Goal: Task Accomplishment & Management: Complete application form

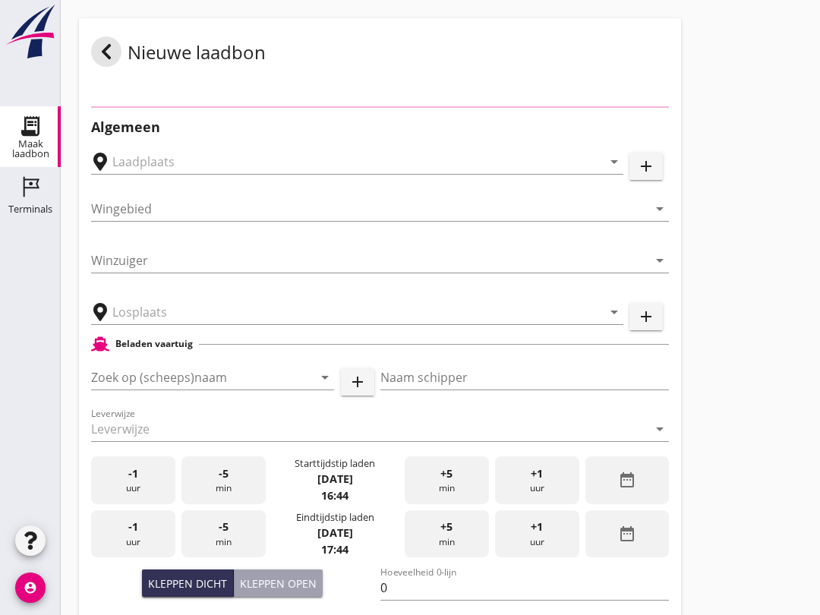
click at [232, 495] on div "-5 min" at bounding box center [224, 481] width 84 height 48
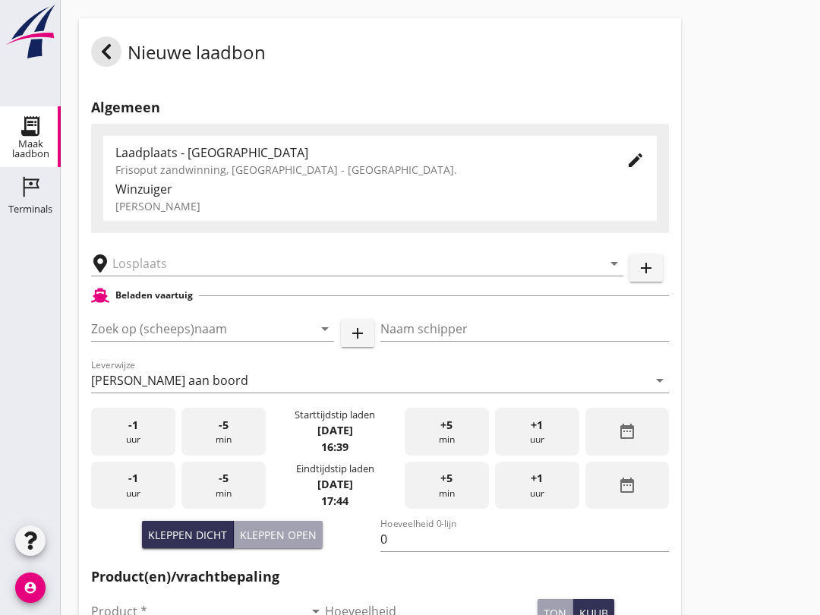
click at [223, 501] on div "-5 min" at bounding box center [224, 486] width 84 height 48
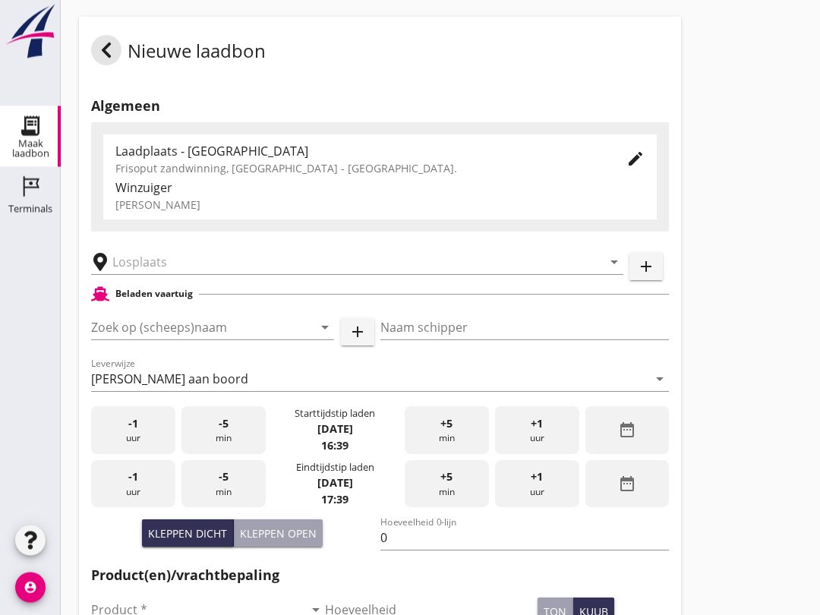
scroll to position [2, 0]
click at [231, 454] on div "-5 min" at bounding box center [224, 430] width 84 height 48
click at [233, 498] on div "-5 min" at bounding box center [224, 484] width 84 height 48
click at [232, 436] on div "-5 min" at bounding box center [224, 430] width 84 height 48
click at [229, 498] on div "-5 min" at bounding box center [224, 484] width 84 height 48
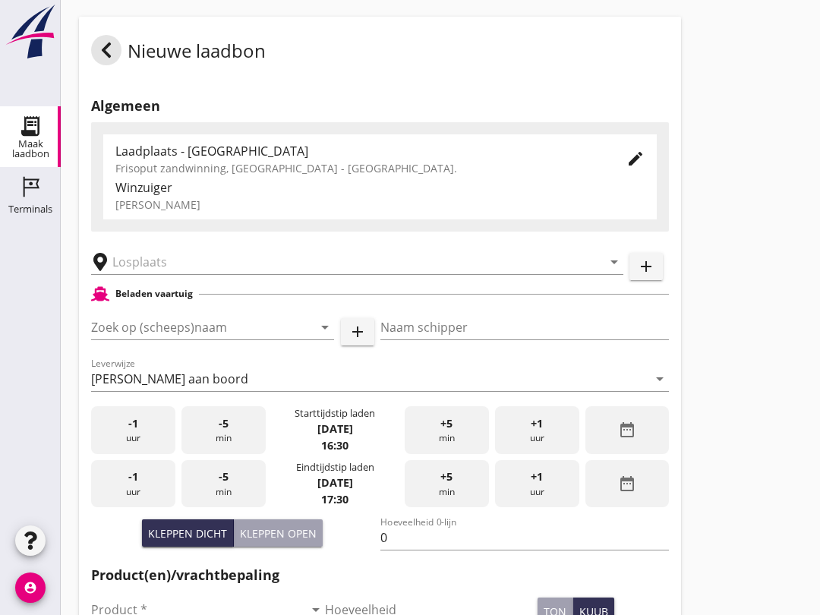
click at [153, 260] on div "arrow_drop_down" at bounding box center [357, 257] width 532 height 33
click at [153, 274] on input "text" at bounding box center [346, 262] width 469 height 24
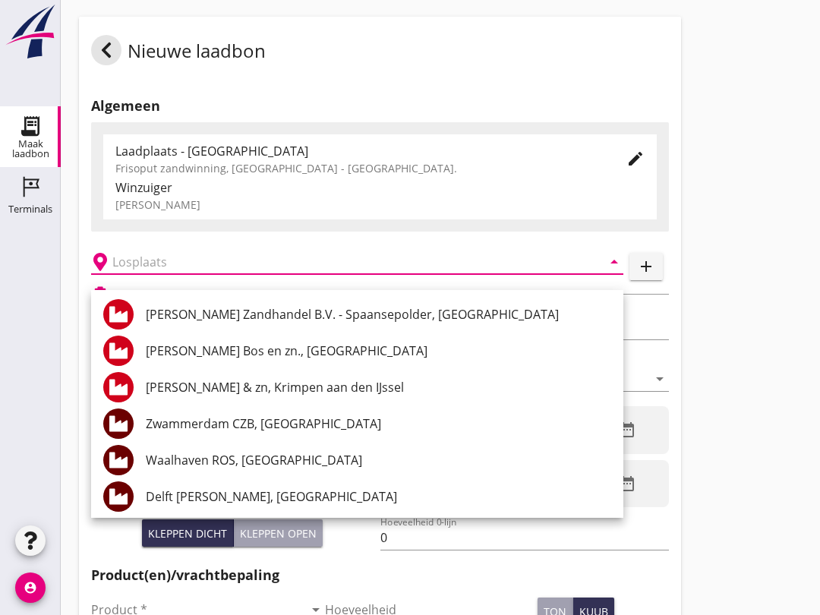
scroll to position [1, 0]
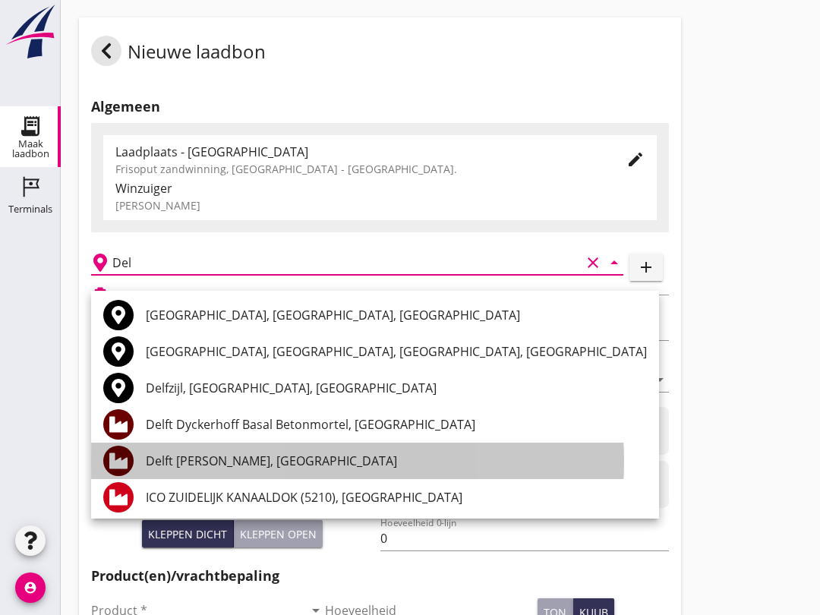
click at [229, 452] on div "Delft [PERSON_NAME], [GEOGRAPHIC_DATA]" at bounding box center [396, 461] width 501 height 18
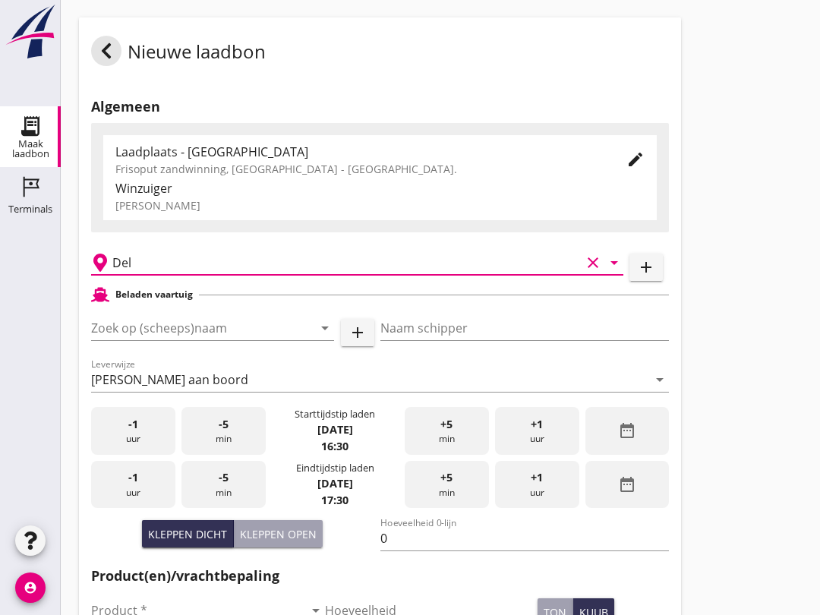
type input "Delft [PERSON_NAME], [GEOGRAPHIC_DATA]"
click at [115, 340] on input "Zoek op (scheeps)naam" at bounding box center [191, 328] width 201 height 24
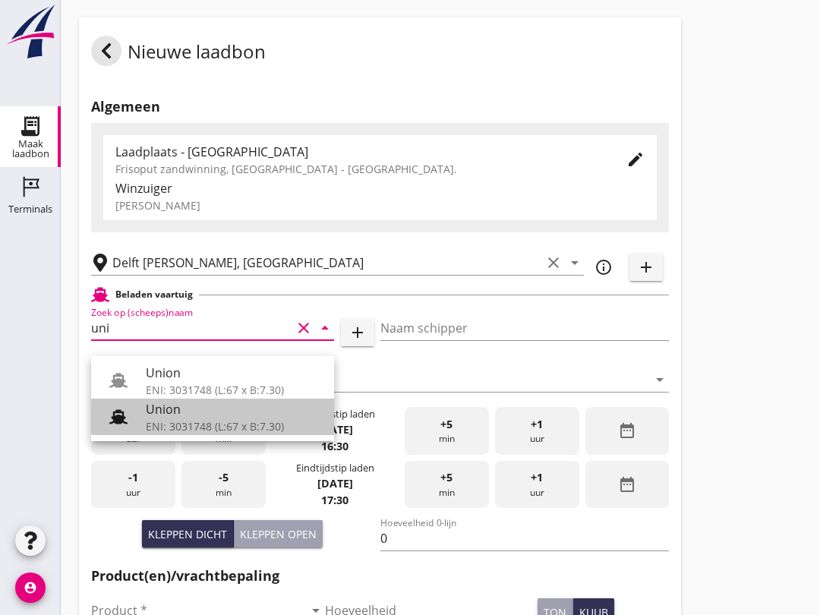
click at [160, 416] on div "Union" at bounding box center [234, 409] width 176 height 18
type input "Union"
type input "[PERSON_NAME]"
type input "480"
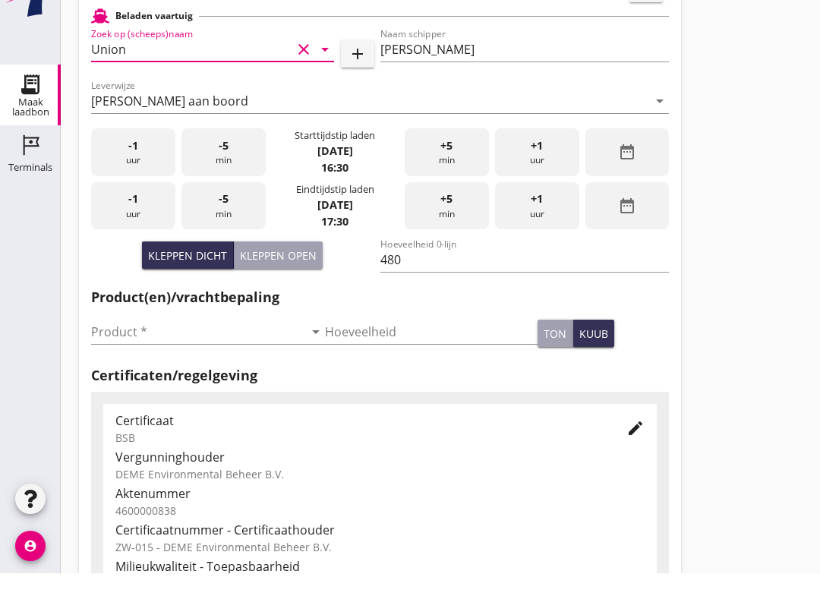
scroll to position [239, 0]
click at [166, 361] on input "Product *" at bounding box center [197, 373] width 213 height 24
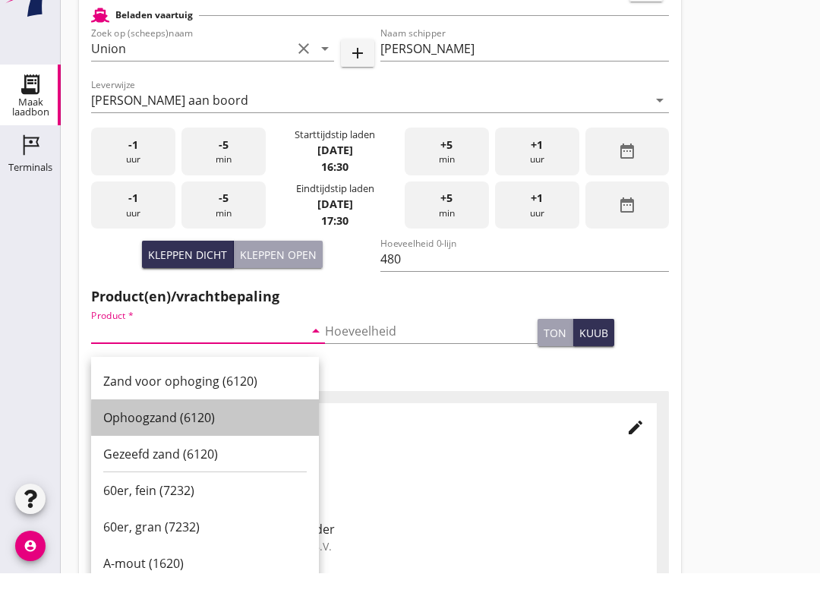
click at [201, 441] on div "Ophoogzand (6120)" at bounding box center [205, 459] width 204 height 36
type input "Ophoogzand (6120)"
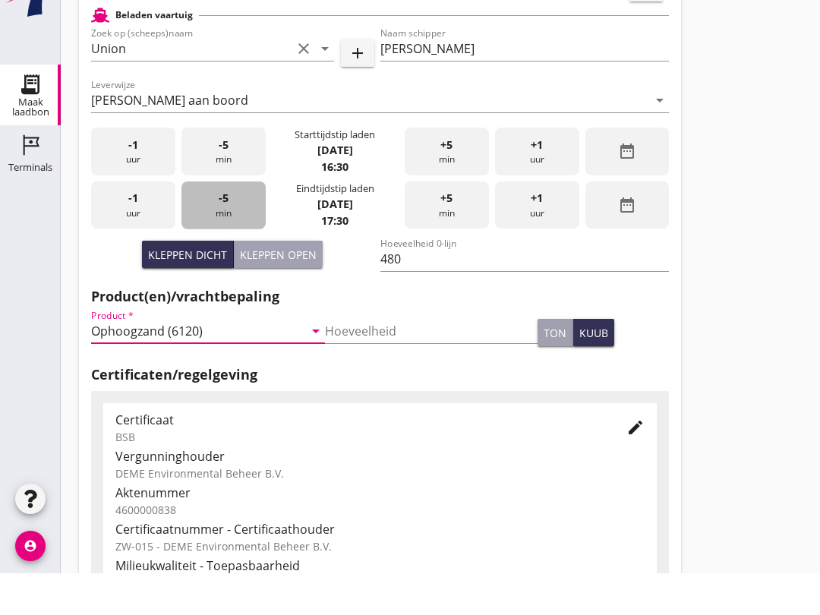
click at [221, 226] on div "-5 min" at bounding box center [224, 247] width 84 height 48
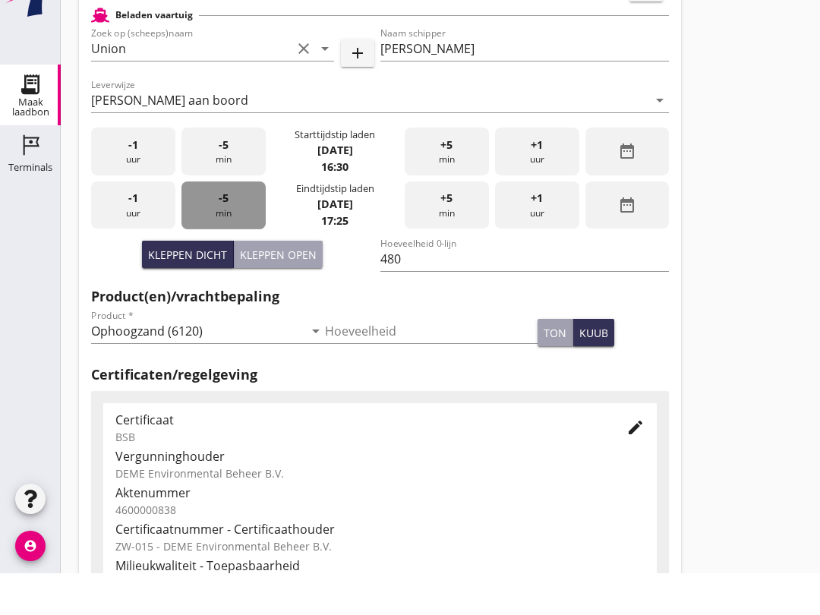
click at [220, 232] on span "-5" at bounding box center [224, 240] width 10 height 17
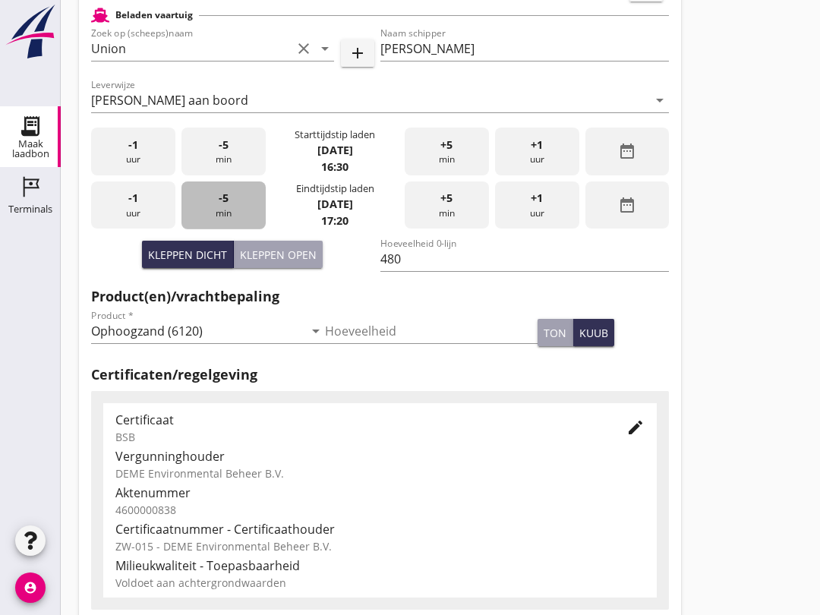
click at [224, 205] on span "-5" at bounding box center [224, 198] width 10 height 17
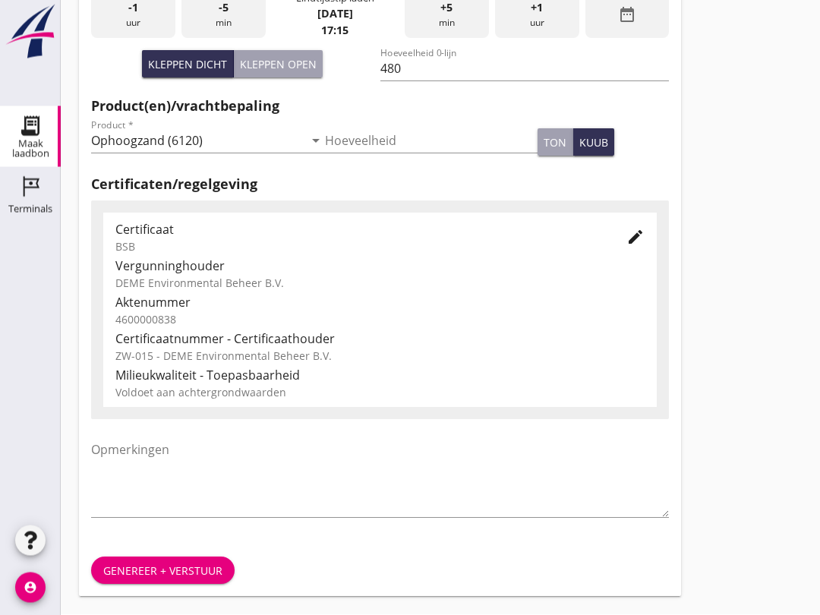
scroll to position [483, 0]
click at [138, 567] on div "Genereer + verstuur" at bounding box center [162, 572] width 119 height 16
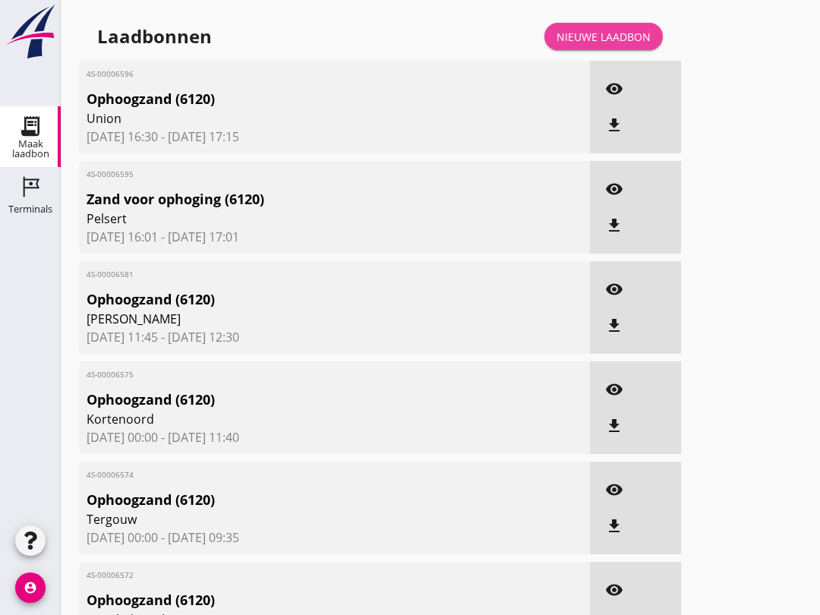
click at [611, 45] on div "Nieuwe laadbon" at bounding box center [604, 37] width 94 height 16
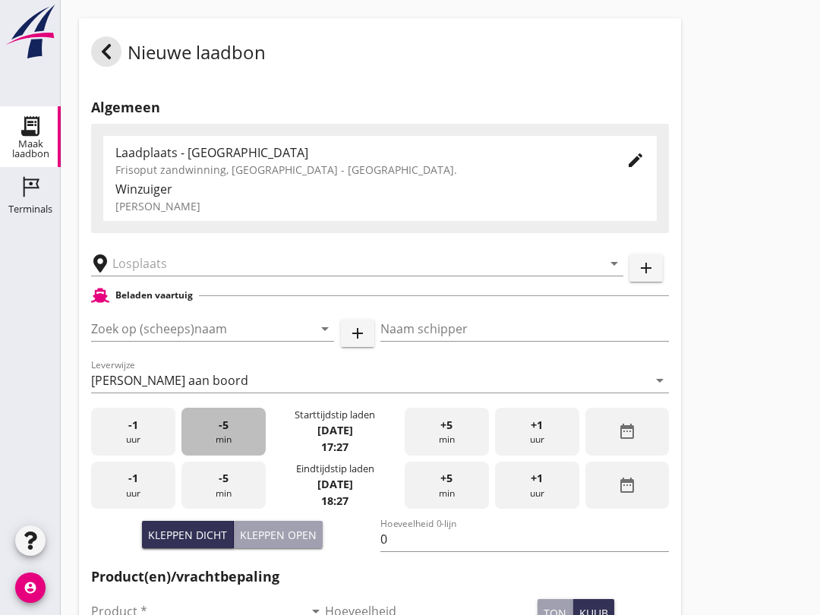
click at [241, 441] on div "-5 min" at bounding box center [224, 432] width 84 height 48
click at [187, 341] on input "Zoek op (scheeps)naam" at bounding box center [191, 329] width 201 height 24
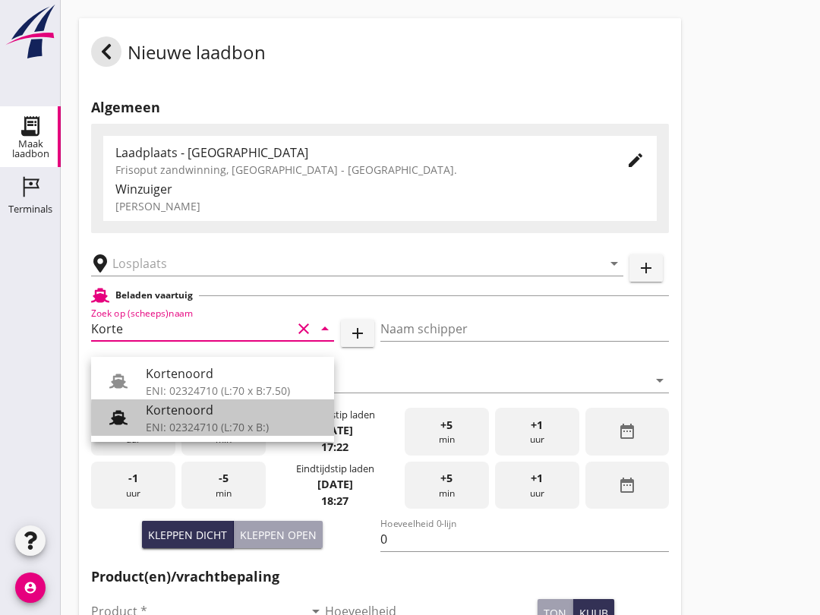
click at [239, 409] on div "Kortenoord" at bounding box center [234, 410] width 176 height 18
type input "Kortenoord"
type input "[PERSON_NAME]/[PERSON_NAME]"
type input "621"
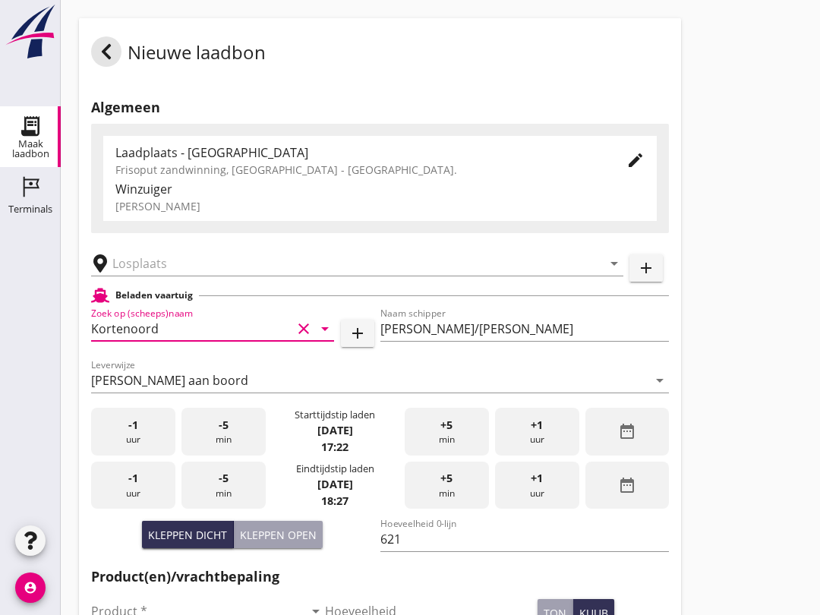
click at [177, 276] on input "text" at bounding box center [346, 263] width 469 height 24
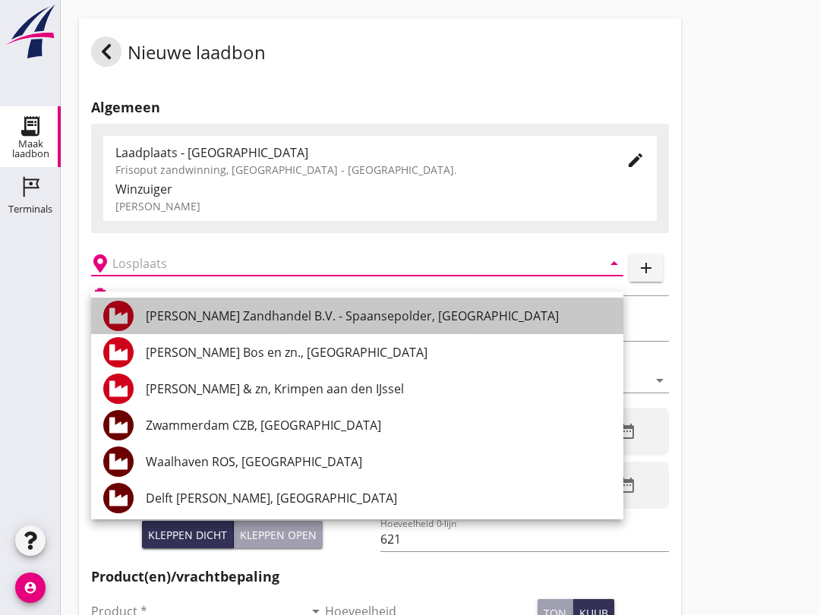
click at [439, 320] on div "[PERSON_NAME] Zandhandel B.V. - Spaansepolder, [GEOGRAPHIC_DATA]" at bounding box center [379, 316] width 466 height 18
type input "[PERSON_NAME] Zandhandel B.V. - Spaansepolder, [GEOGRAPHIC_DATA]"
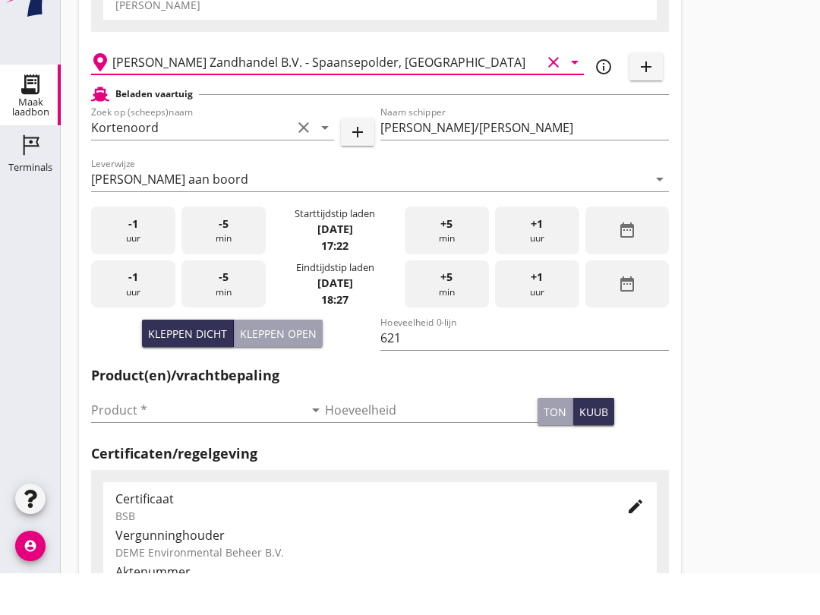
scroll to position [169, 0]
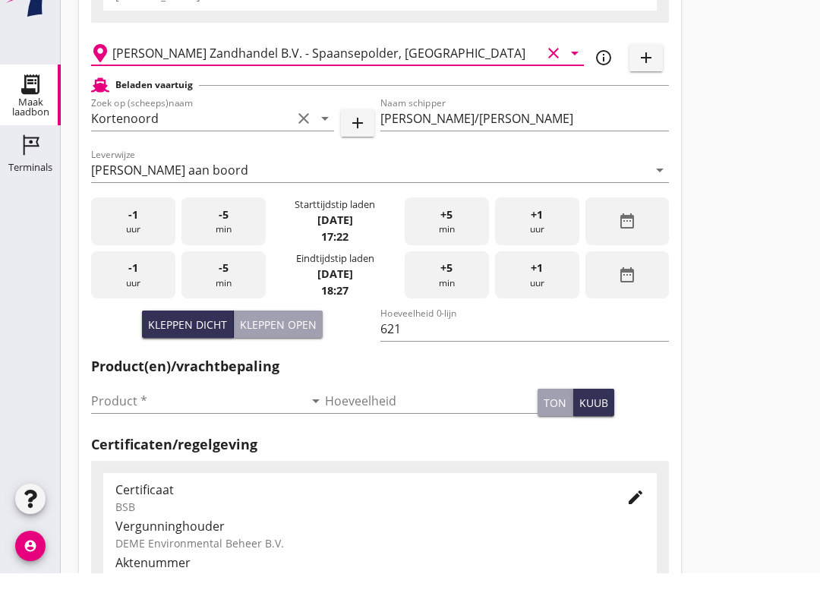
click at [171, 431] on input "Product *" at bounding box center [197, 443] width 213 height 24
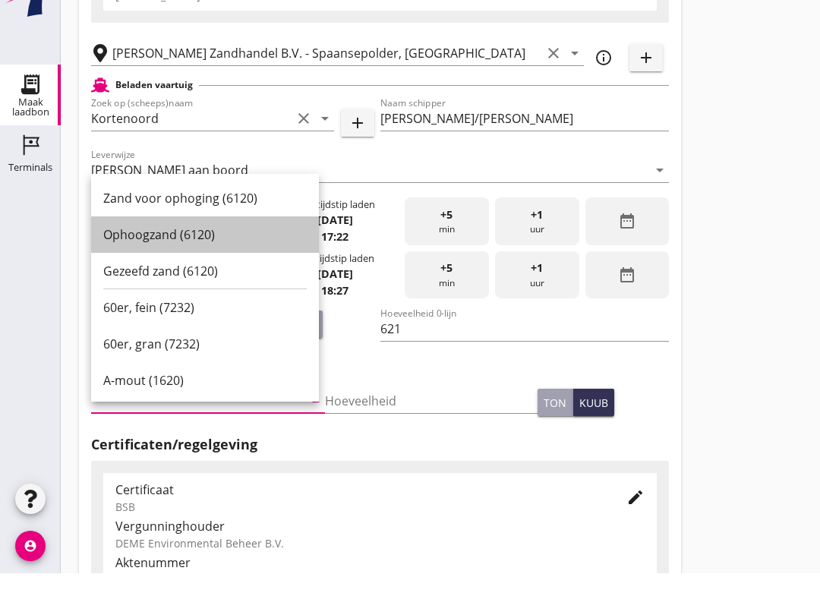
click at [182, 267] on div "Ophoogzand (6120)" at bounding box center [205, 276] width 204 height 18
type input "Ophoogzand (6120)"
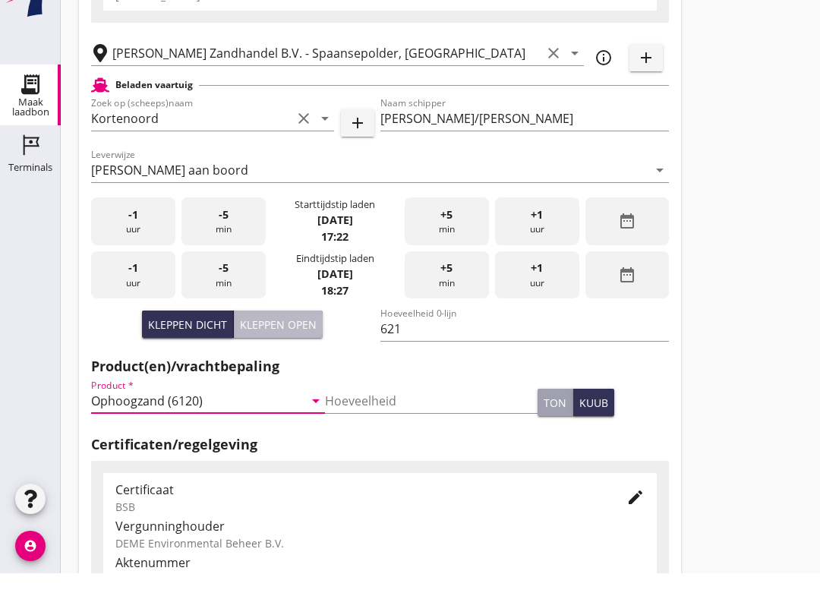
scroll to position [171, 0]
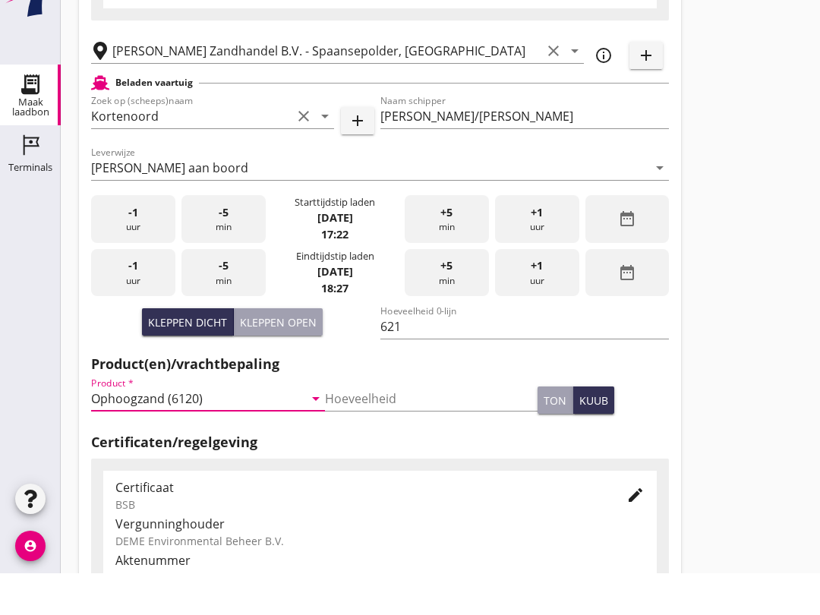
click at [282, 356] on div "Kleppen open" at bounding box center [278, 364] width 77 height 16
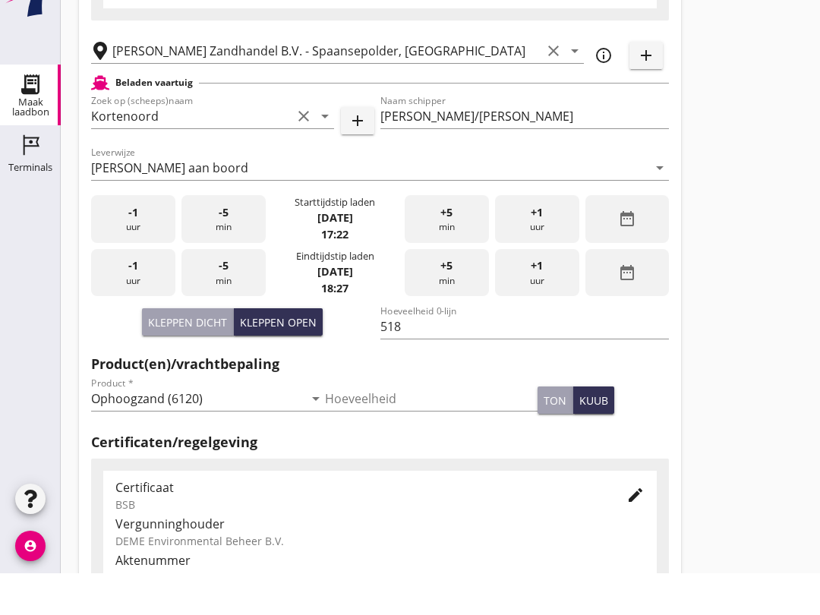
scroll to position [213, 0]
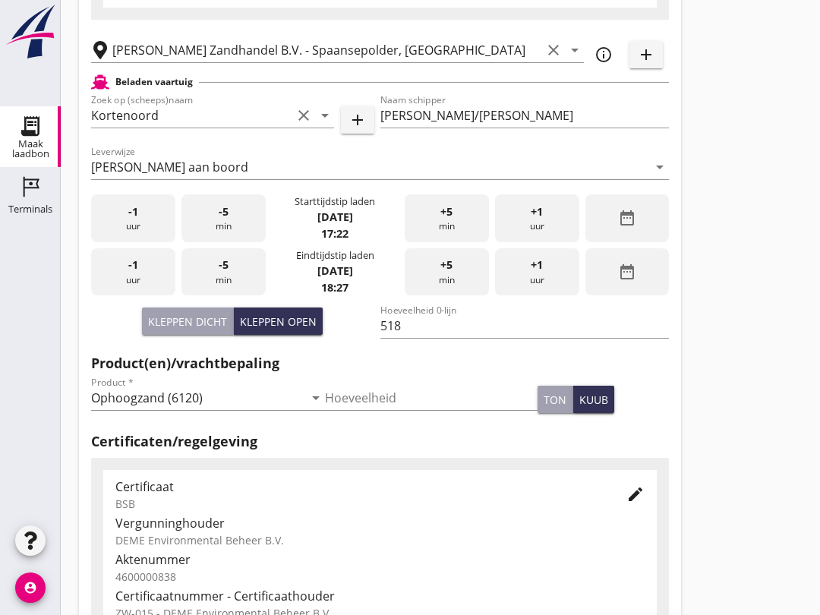
click at [190, 330] on div "Kleppen dicht" at bounding box center [187, 322] width 79 height 16
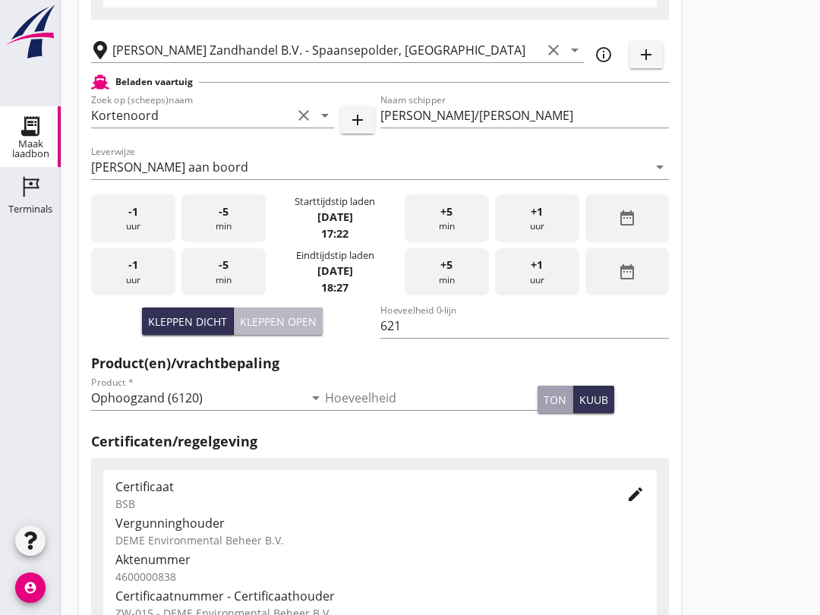
click at [261, 330] on div "Kleppen open" at bounding box center [278, 322] width 77 height 16
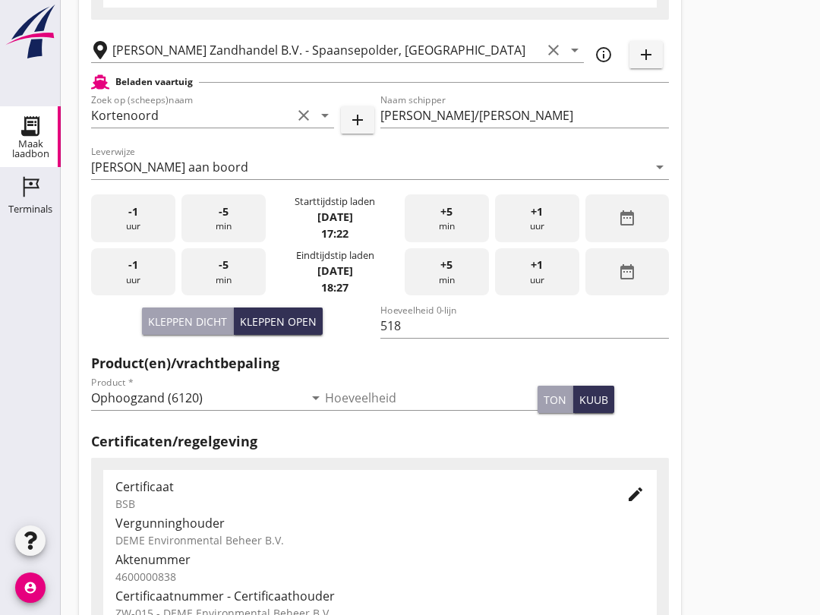
click at [168, 330] on div "Kleppen dicht" at bounding box center [187, 322] width 79 height 16
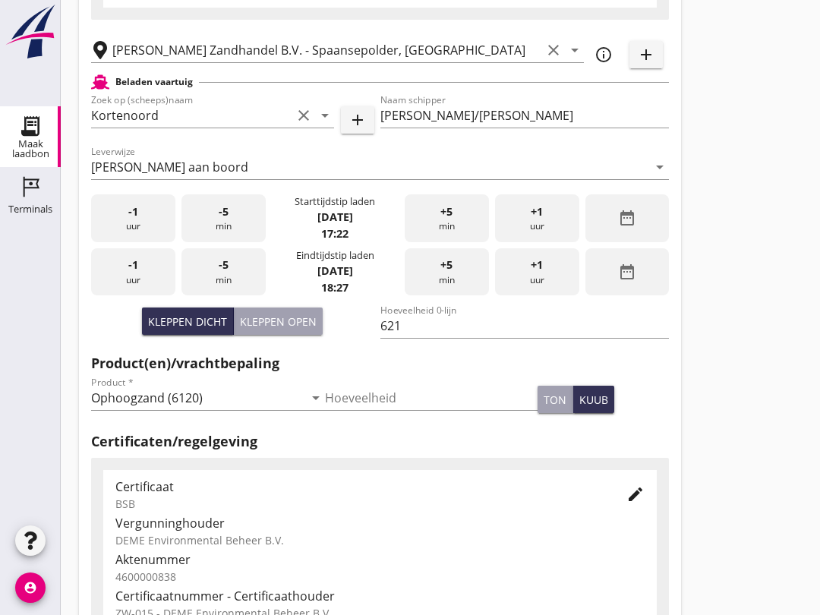
click at [269, 330] on div "Kleppen open" at bounding box center [278, 322] width 77 height 16
type input "518"
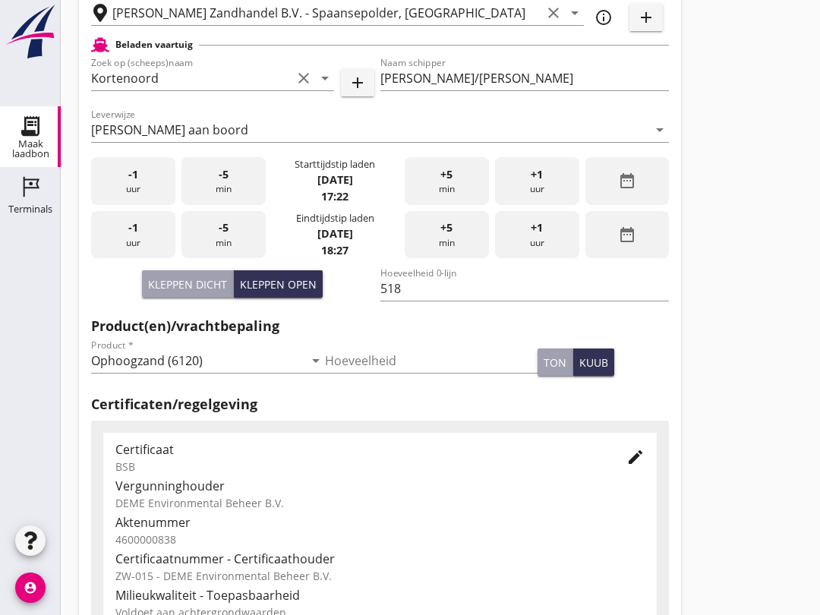
scroll to position [241, 0]
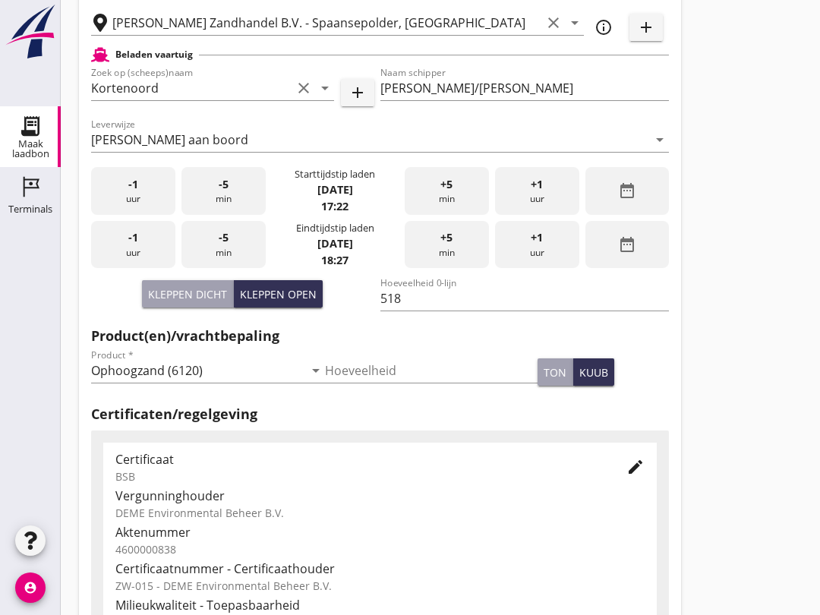
click at [236, 253] on div "-5 min" at bounding box center [224, 245] width 84 height 48
click at [233, 251] on div "-5 min" at bounding box center [224, 245] width 84 height 48
click at [233, 260] on div "-5 min" at bounding box center [224, 245] width 84 height 48
click at [229, 251] on div "-5 min" at bounding box center [224, 245] width 84 height 48
click at [224, 246] on span "-5" at bounding box center [224, 237] width 10 height 17
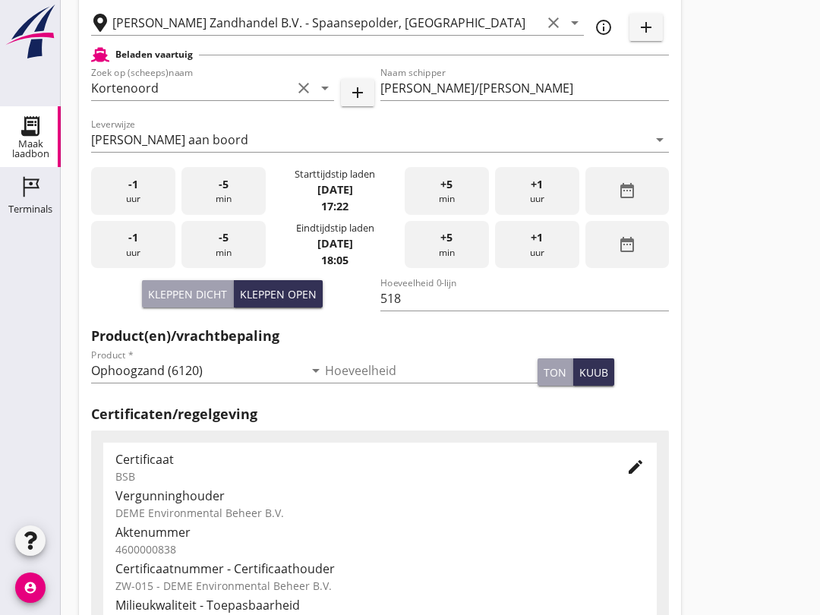
scroll to position [237, 0]
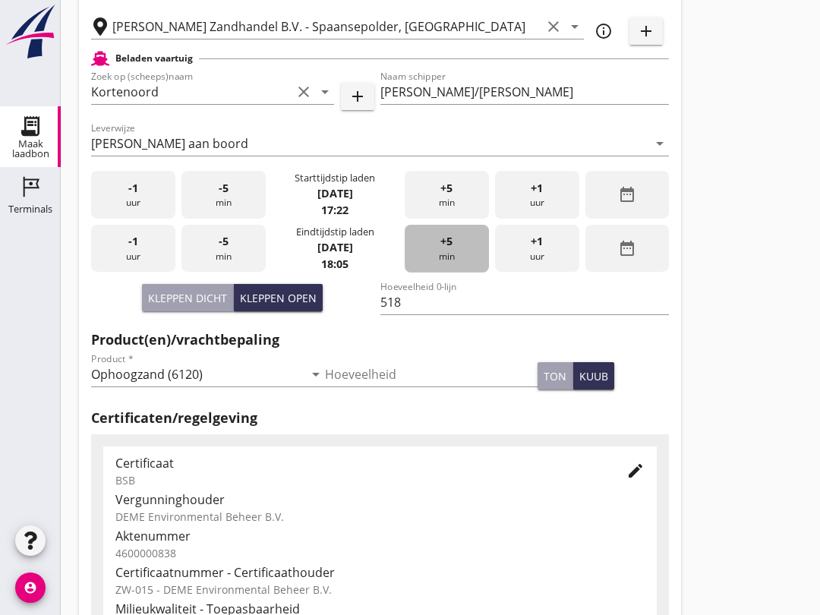
click at [452, 267] on div "+5 min" at bounding box center [447, 249] width 84 height 48
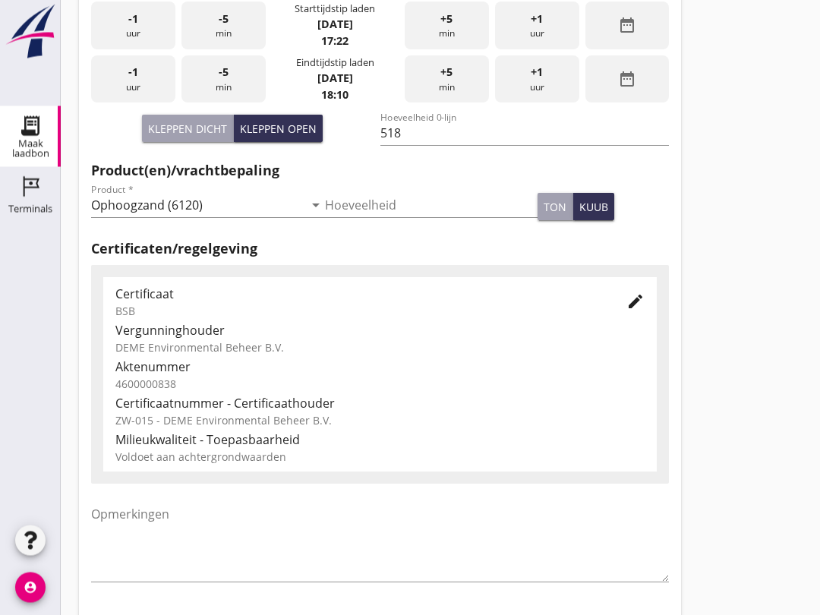
scroll to position [483, 0]
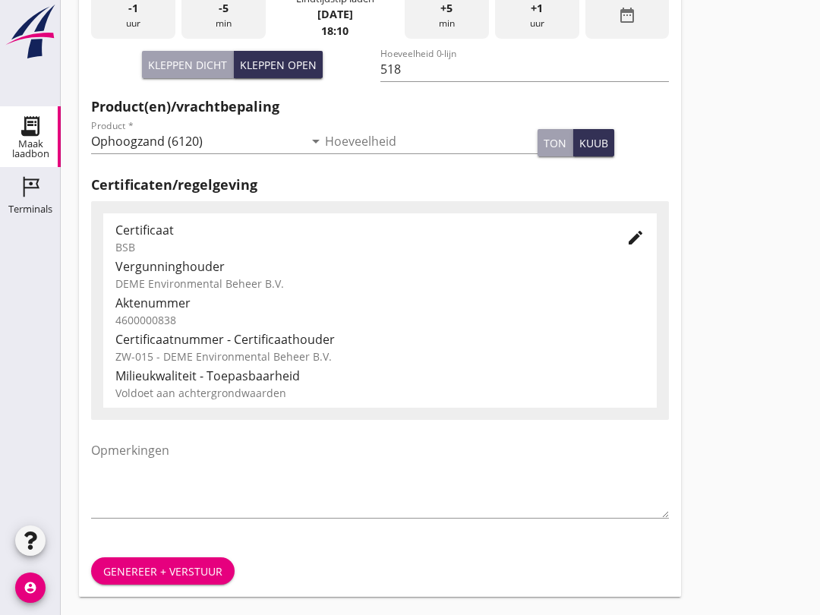
click at [145, 558] on button "Genereer + verstuur" at bounding box center [163, 571] width 144 height 27
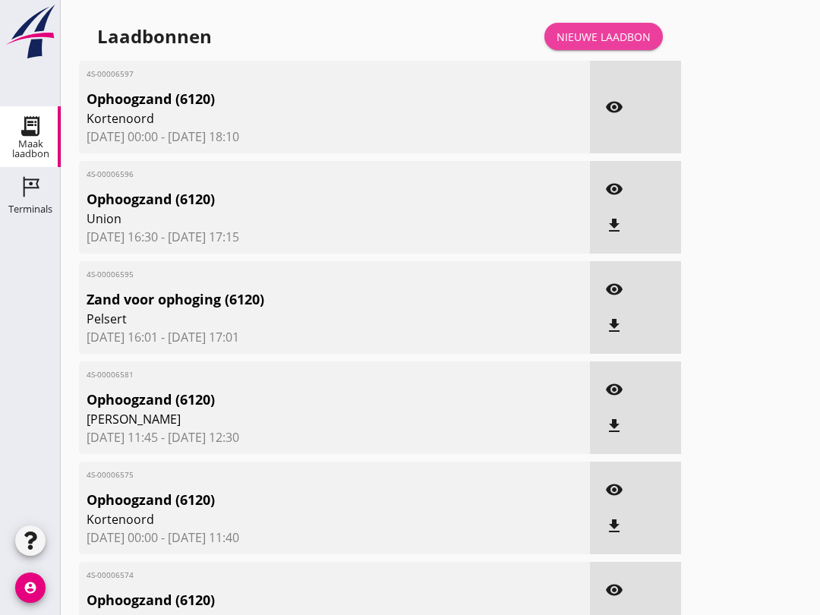
click at [591, 45] on div "Nieuwe laadbon" at bounding box center [604, 37] width 94 height 16
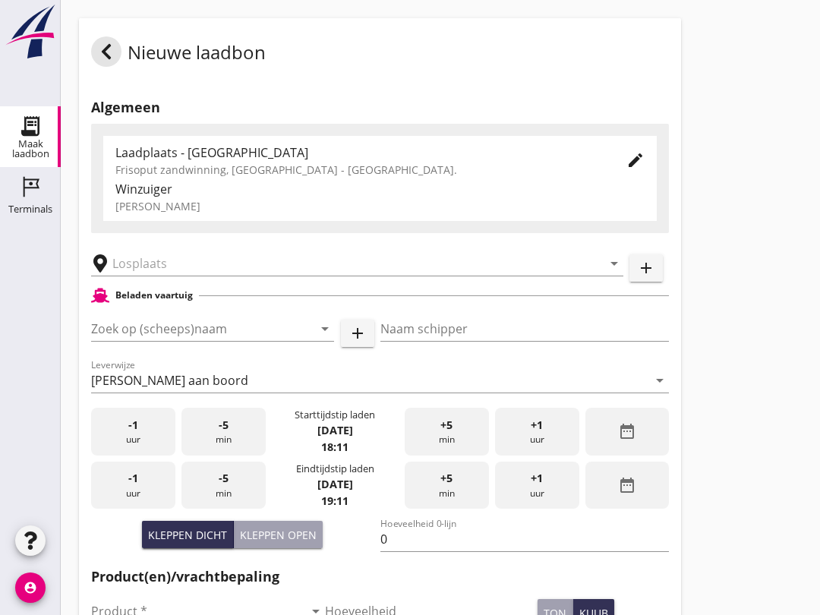
click at [112, 61] on icon at bounding box center [106, 52] width 18 height 18
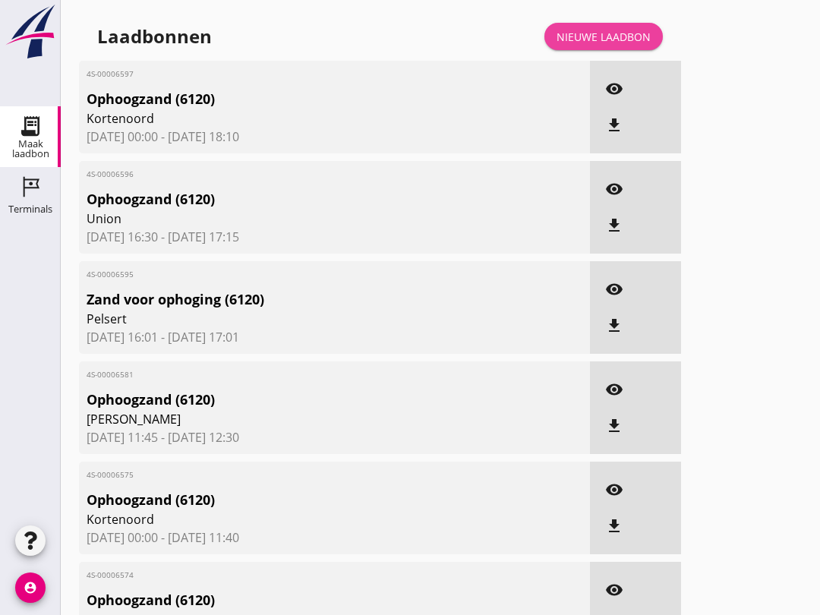
scroll to position [2, 0]
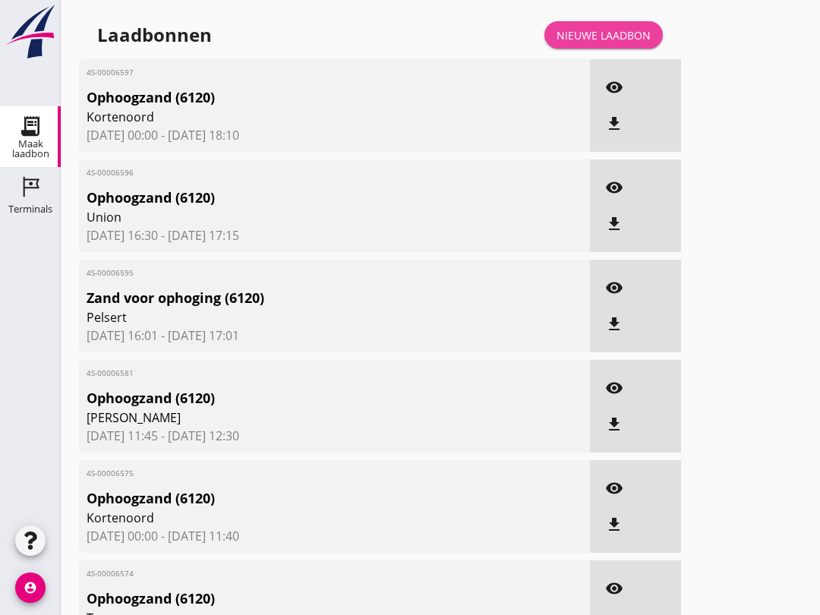
click at [586, 49] on link "Nieuwe laadbon" at bounding box center [604, 34] width 118 height 27
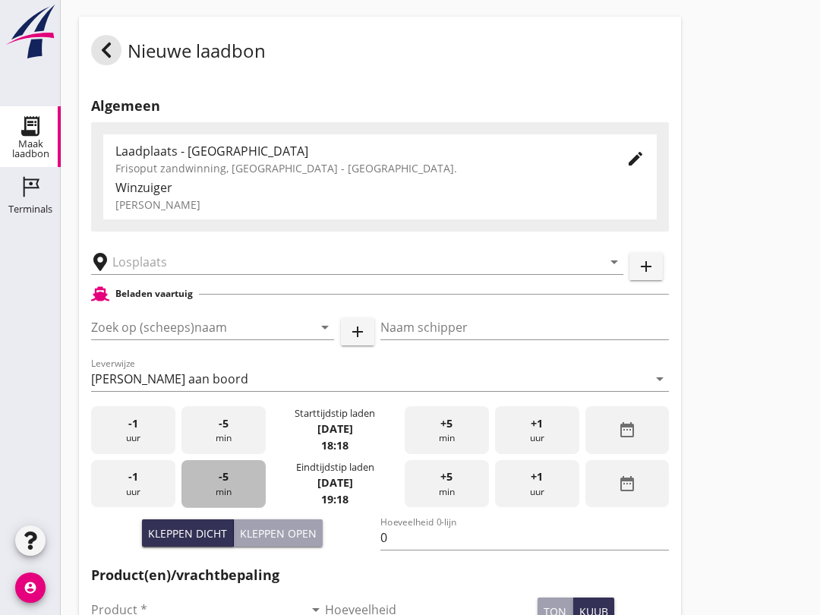
click at [217, 490] on div "-5 min" at bounding box center [224, 484] width 84 height 48
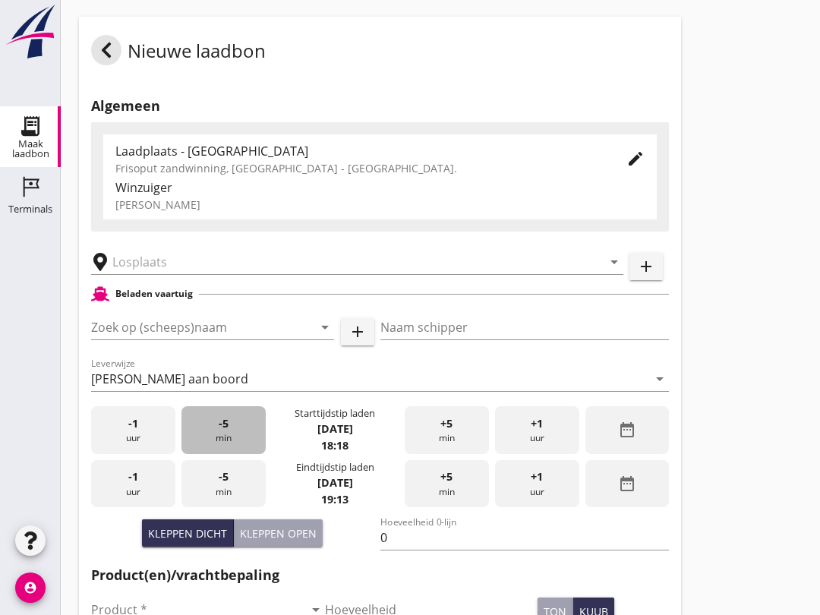
click at [223, 432] on span "-5" at bounding box center [224, 423] width 10 height 17
click at [150, 274] on input "text" at bounding box center [346, 262] width 469 height 24
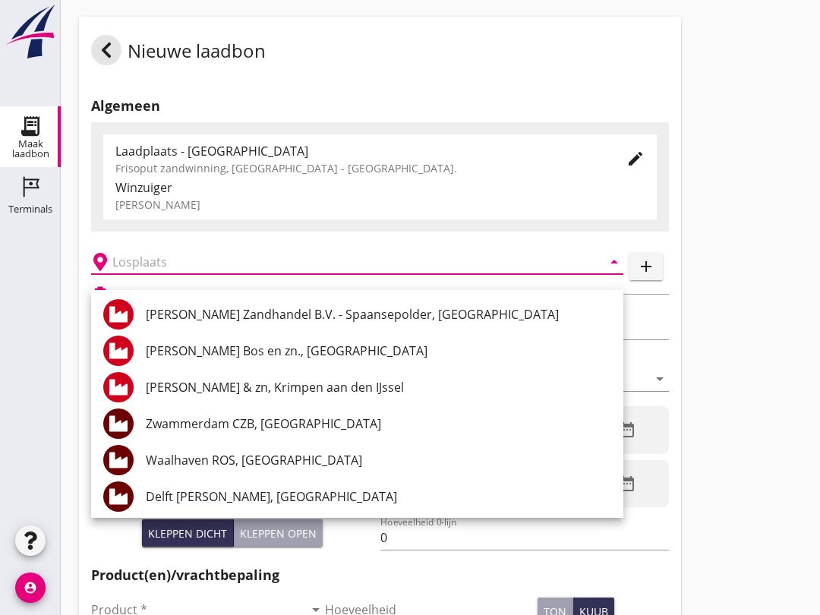
click at [8, 305] on div at bounding box center [30, 376] width 61 height 290
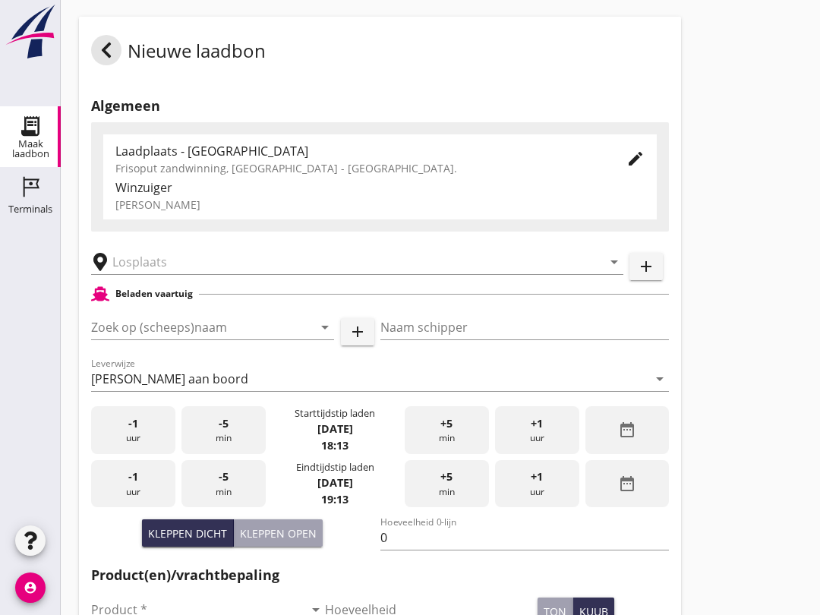
click at [146, 338] on input "Zoek op (scheeps)naam" at bounding box center [191, 327] width 201 height 24
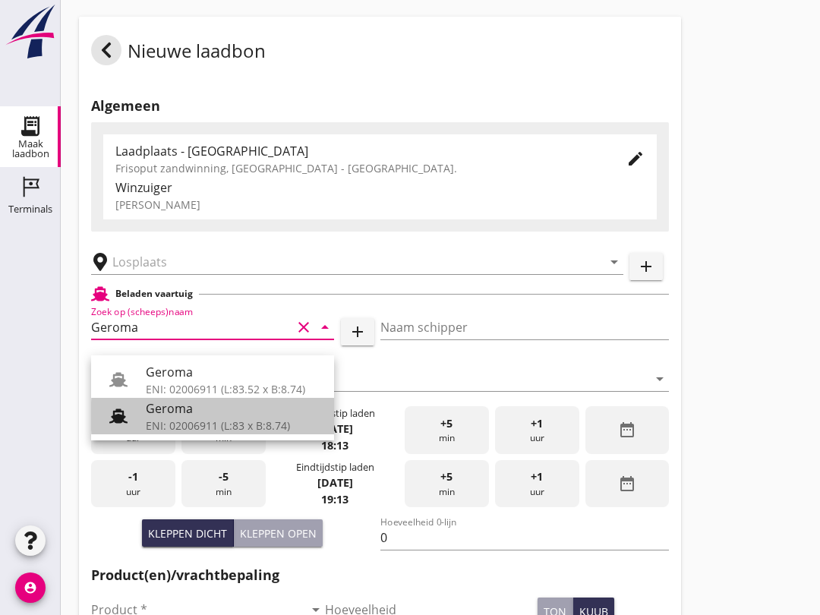
click at [174, 424] on div "ENI: 02006911 (L:83 x B:8.74)" at bounding box center [234, 426] width 176 height 16
type input "Geroma"
type input "[PERSON_NAME]"
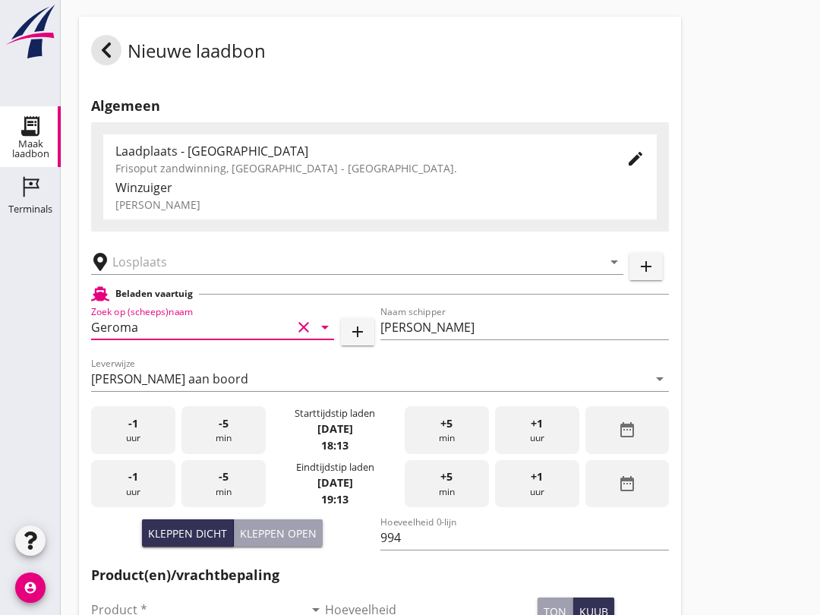
click at [141, 270] on input "text" at bounding box center [346, 262] width 469 height 24
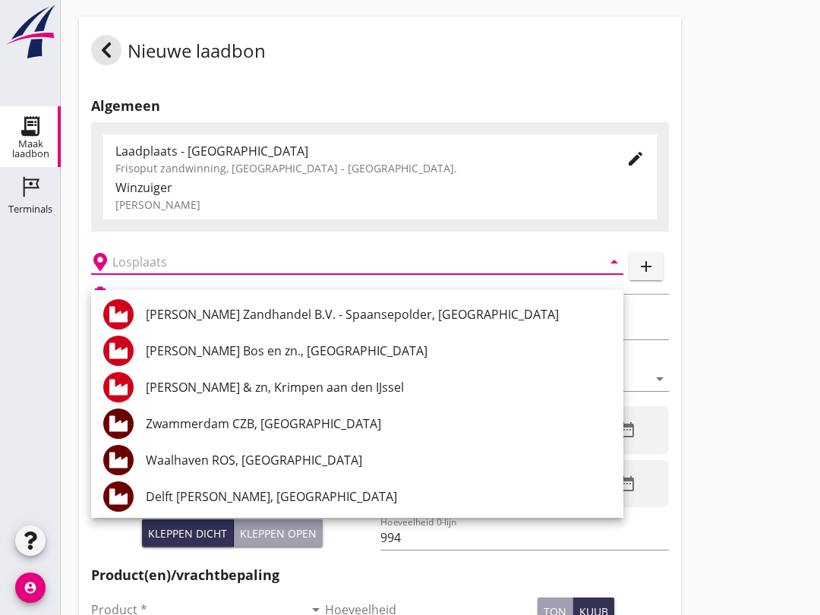
click at [735, 388] on div "Nieuwe laadbon Algemeen Laadplaats - [GEOGRAPHIC_DATA] Frisoput zandwinning, [G…" at bounding box center [441, 540] width 760 height 1085
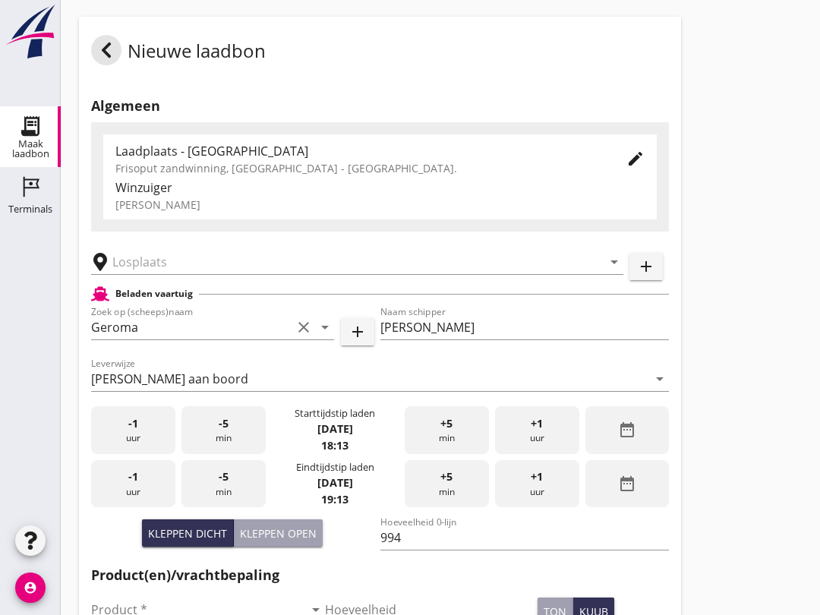
click at [267, 542] on div "Kleppen open" at bounding box center [278, 534] width 77 height 16
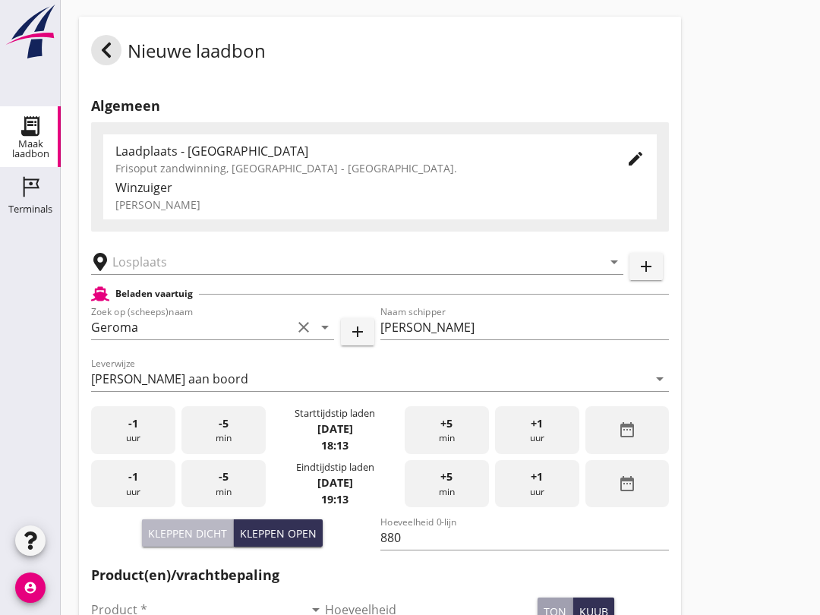
click at [161, 538] on div "Kleppen dicht" at bounding box center [187, 534] width 79 height 16
type input "994"
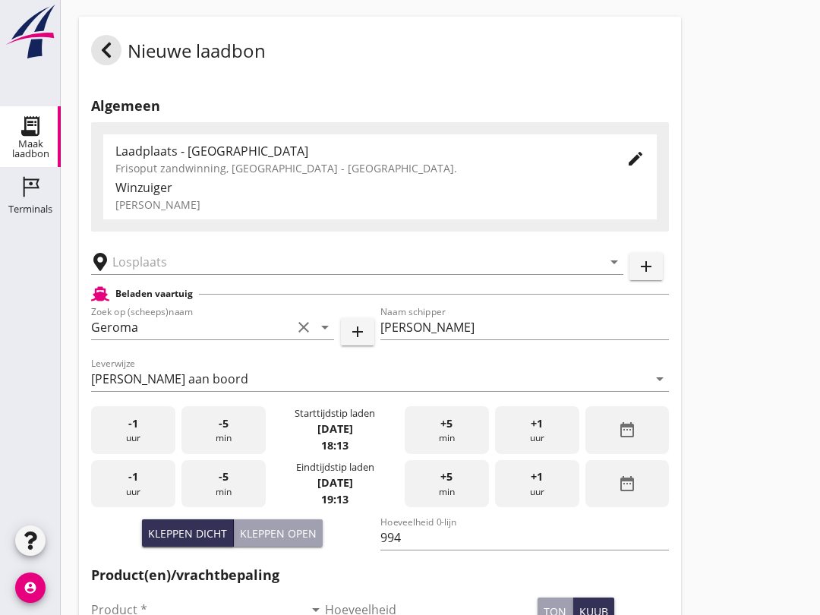
click at [120, 274] on input "text" at bounding box center [346, 262] width 469 height 24
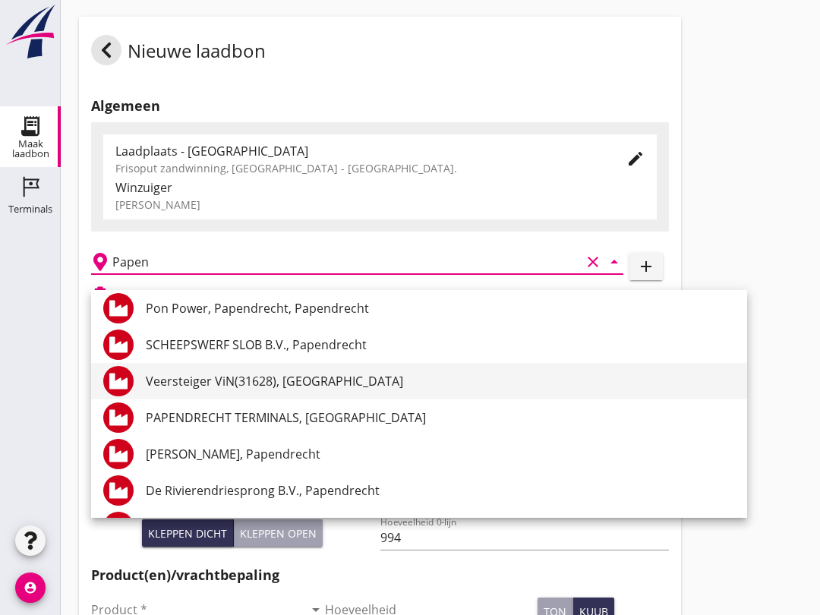
scroll to position [258, 0]
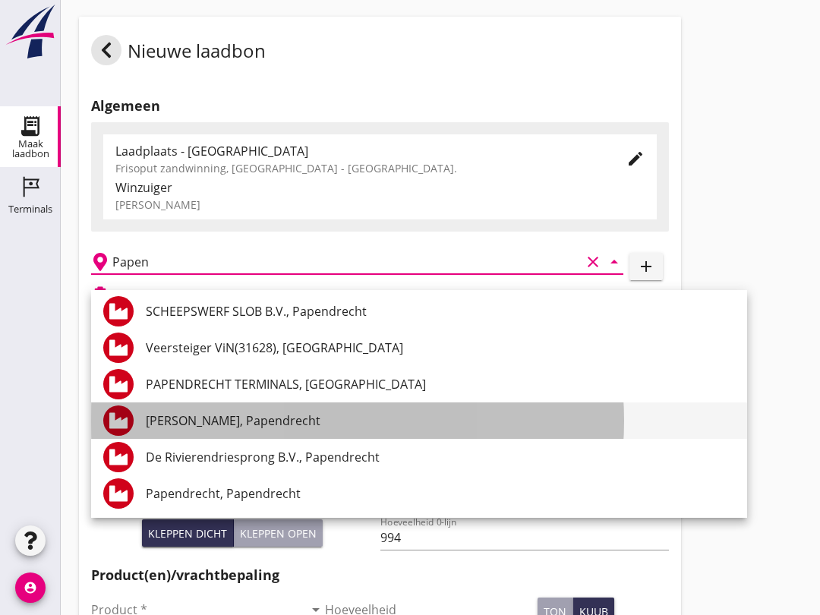
click at [266, 423] on div "[PERSON_NAME], Papendrecht" at bounding box center [440, 421] width 589 height 18
type input "[PERSON_NAME], Papendrecht"
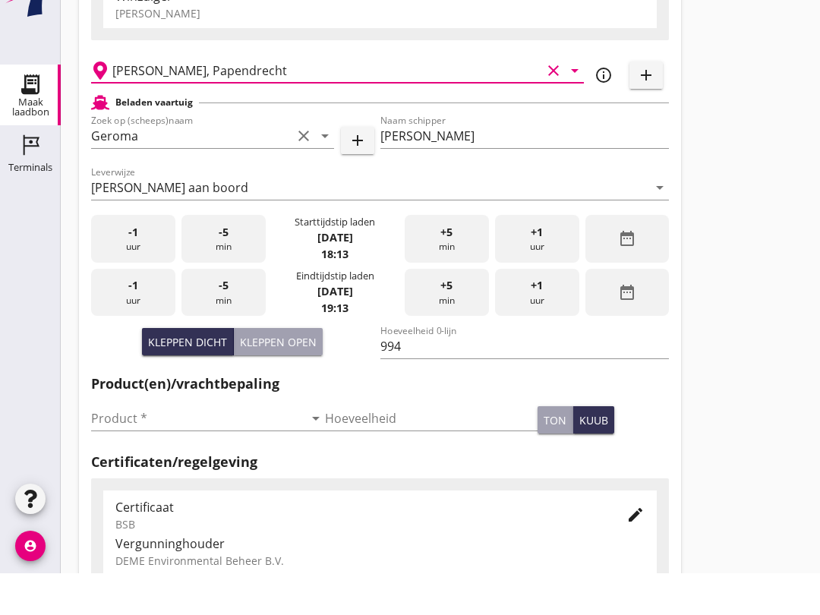
scroll to position [226, 0]
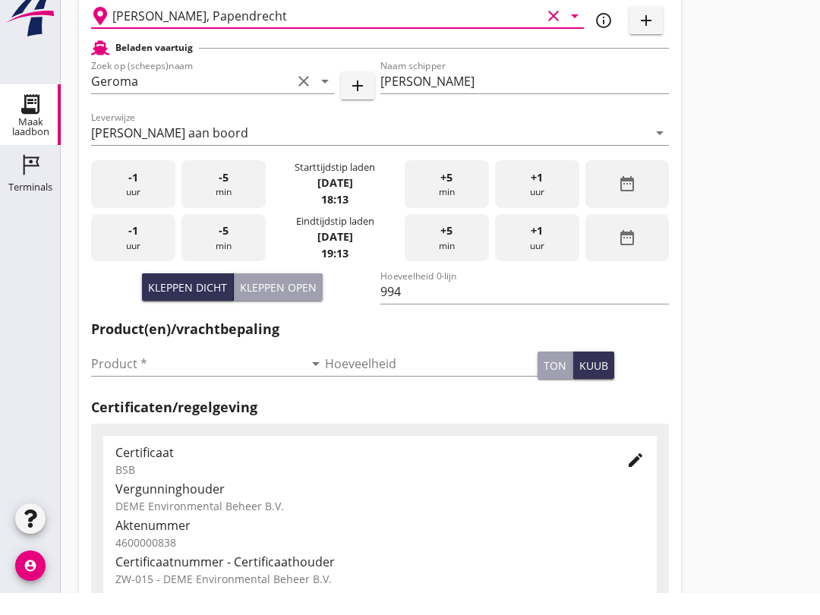
click at [112, 377] on input "Product *" at bounding box center [197, 386] width 213 height 24
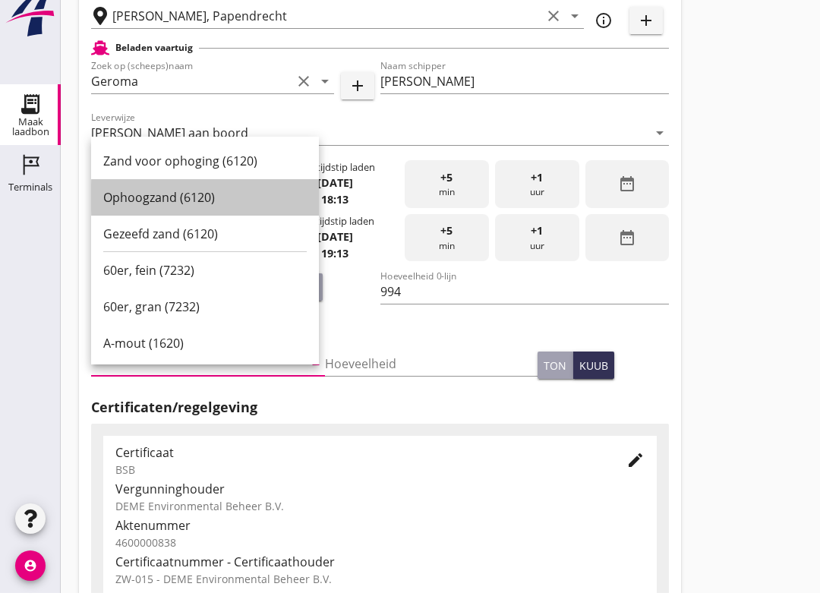
click at [134, 210] on div "Ophoogzand (6120)" at bounding box center [205, 219] width 204 height 18
type input "Ophoogzand (6120)"
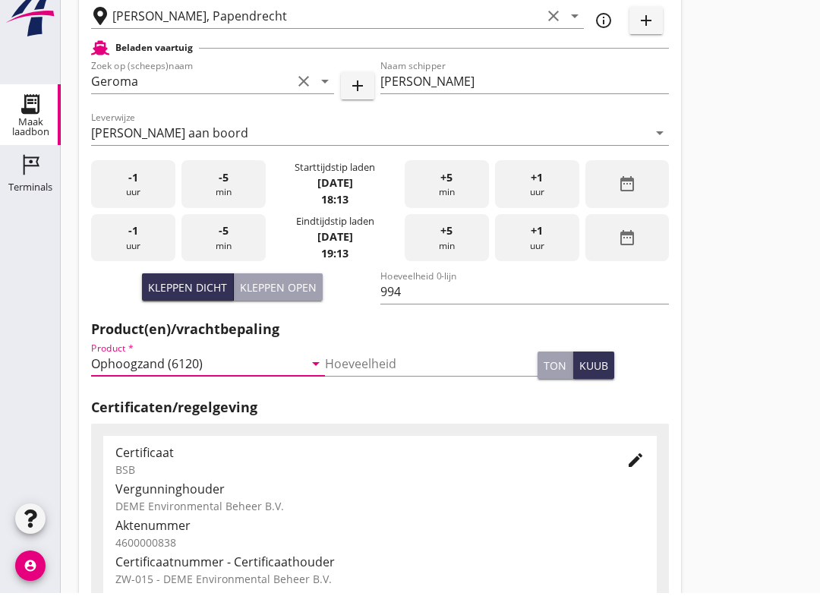
click at [667, 375] on div "ton kuub" at bounding box center [603, 387] width 131 height 27
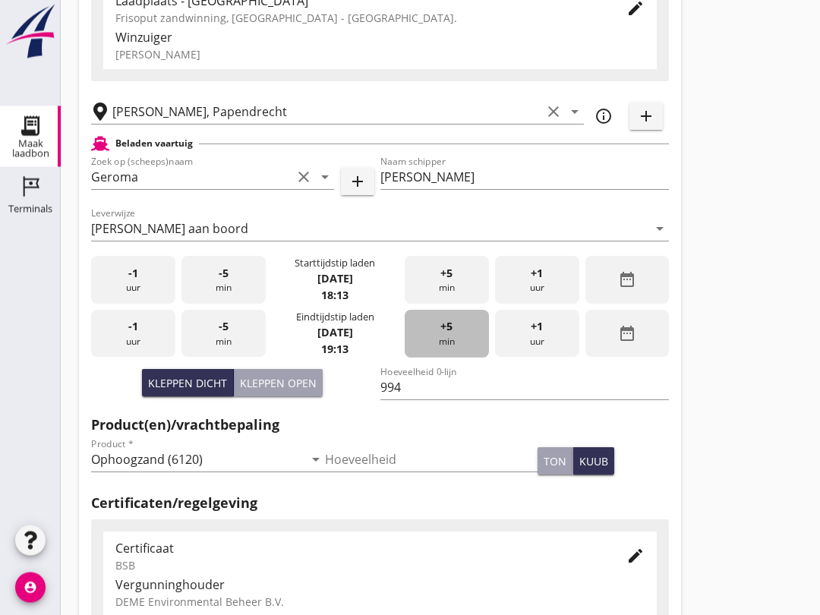
scroll to position [152, 0]
click at [453, 352] on div "+5 min" at bounding box center [447, 334] width 84 height 48
click at [464, 346] on div "+5 min" at bounding box center [447, 334] width 84 height 48
click at [458, 346] on div "+5 min" at bounding box center [447, 334] width 84 height 48
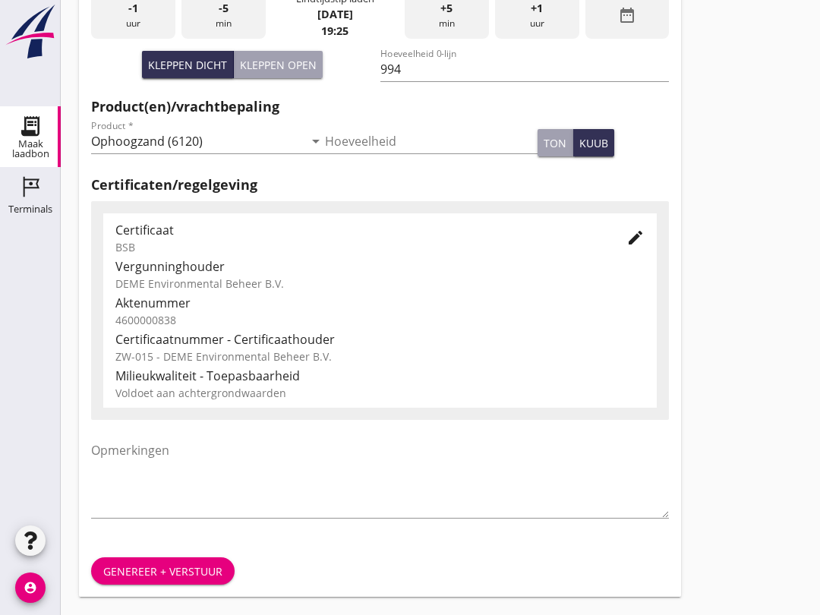
scroll to position [483, 0]
click at [204, 572] on div "Genereer + verstuur" at bounding box center [162, 572] width 119 height 16
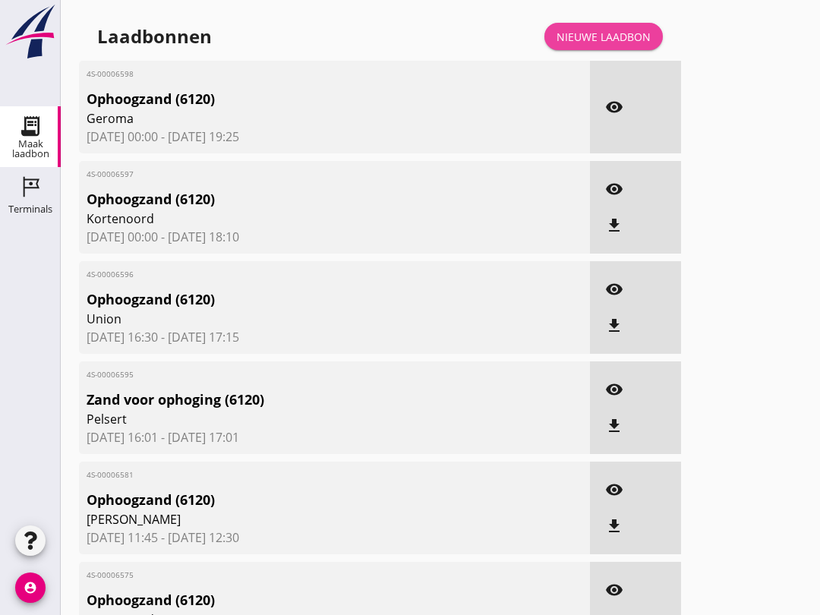
click at [610, 45] on div "Nieuwe laadbon" at bounding box center [604, 37] width 94 height 16
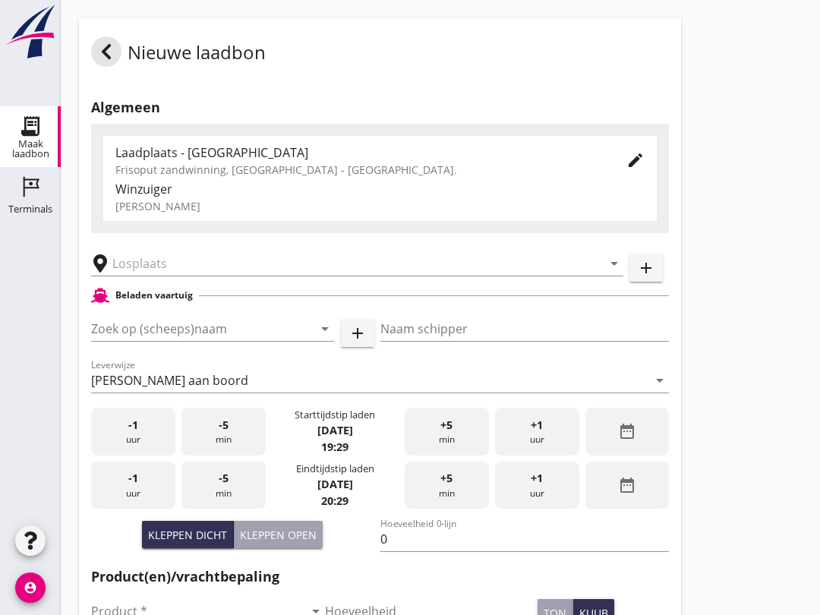
click at [115, 333] on input "Zoek op (scheeps)naam" at bounding box center [191, 329] width 201 height 24
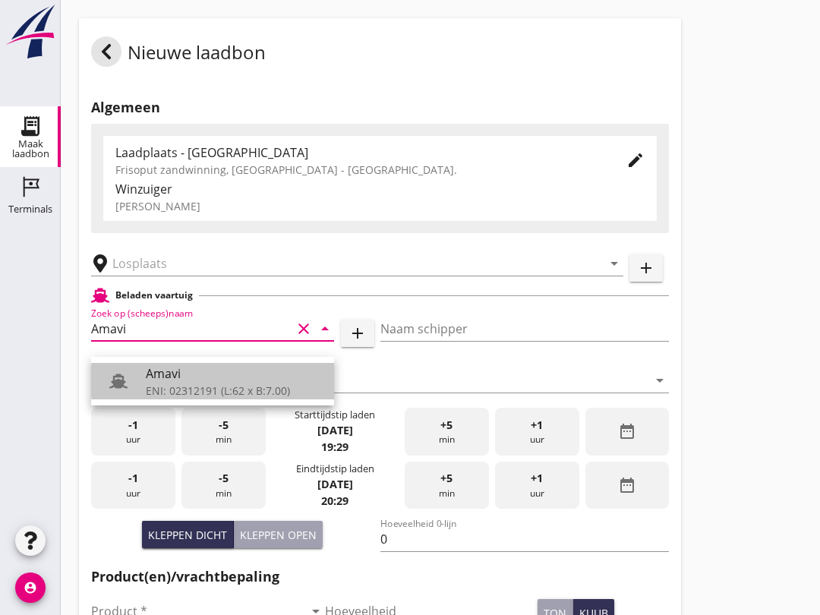
click at [187, 389] on div "ENI: 02312191 (L:62 x B:7.00)" at bounding box center [234, 391] width 176 height 16
type input "Amavi"
type input "[PERSON_NAME]"
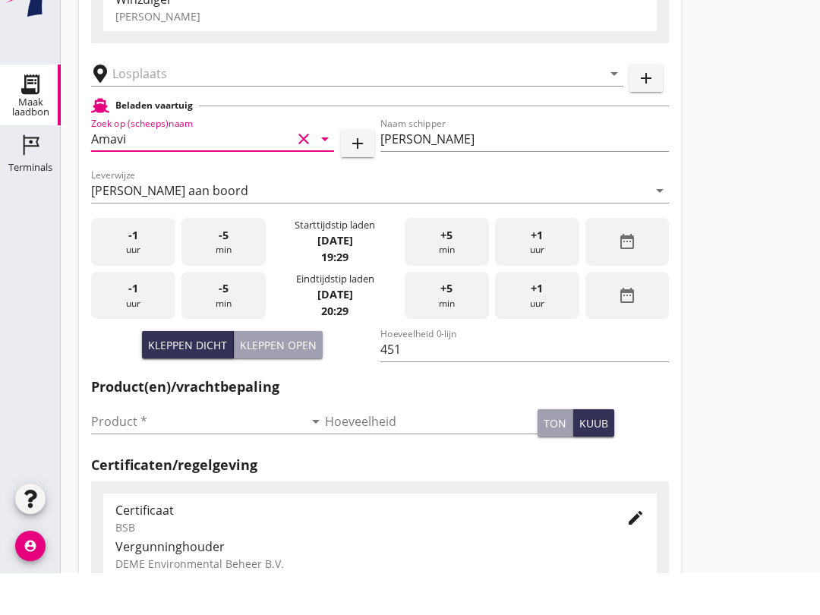
scroll to position [151, 0]
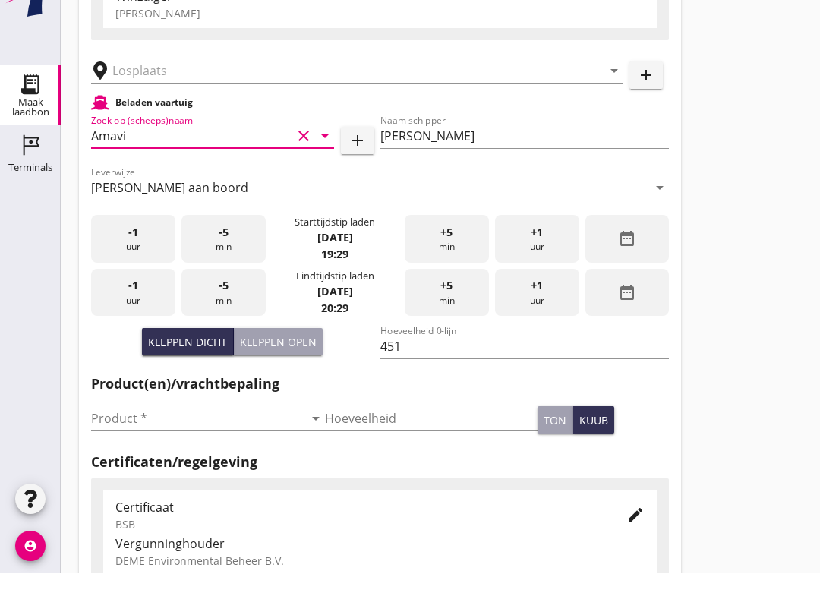
click at [293, 376] on div "Kleppen open" at bounding box center [278, 384] width 77 height 16
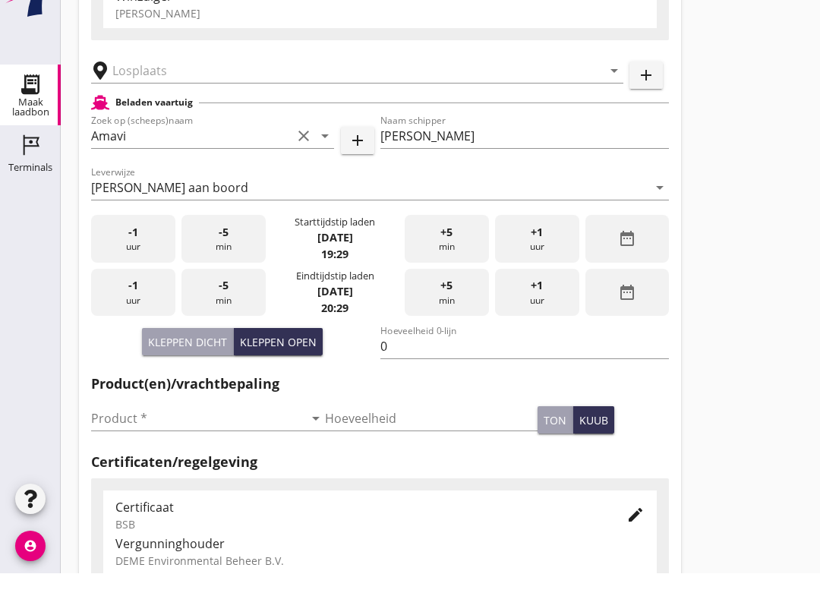
scroll to position [194, 0]
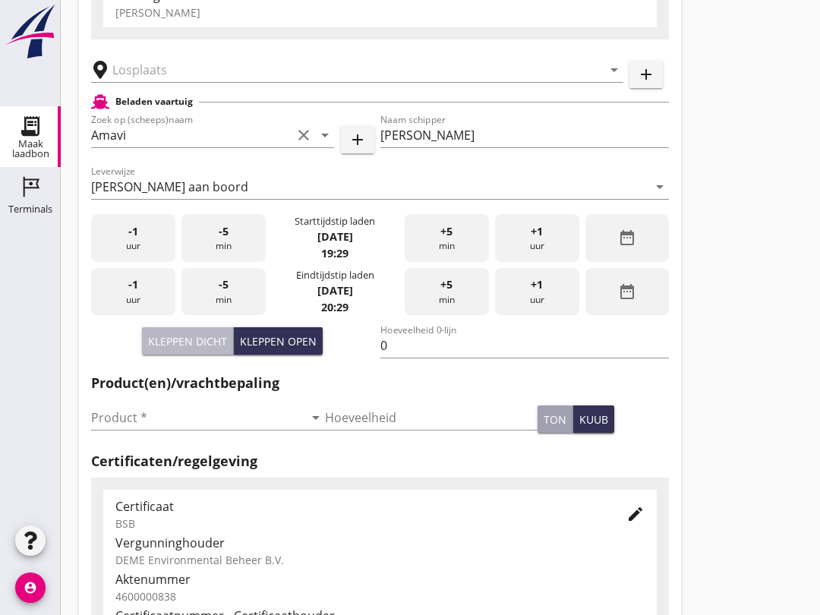
click at [203, 349] on div "Kleppen dicht" at bounding box center [187, 341] width 79 height 16
type input "451"
click at [155, 421] on input "Product *" at bounding box center [197, 418] width 213 height 24
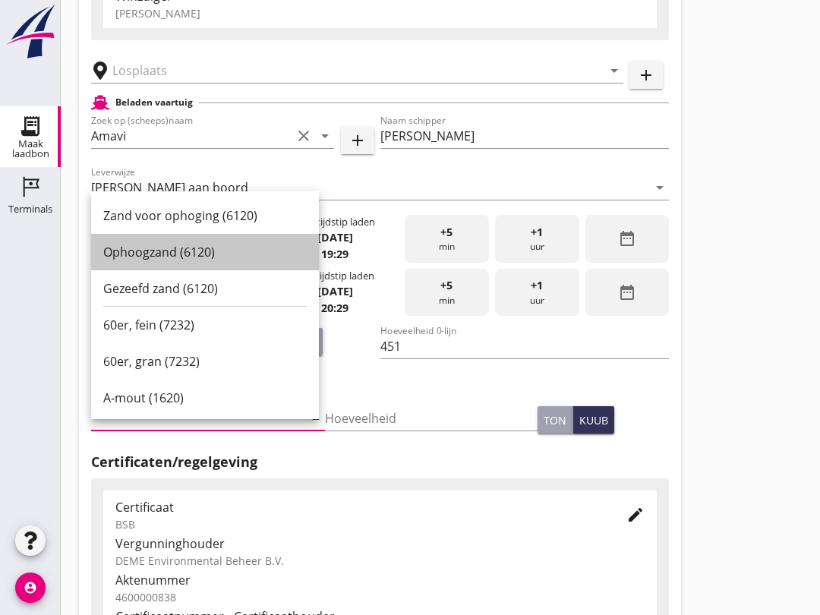
click at [168, 256] on div "Ophoogzand (6120)" at bounding box center [205, 252] width 204 height 18
type input "Ophoogzand (6120)"
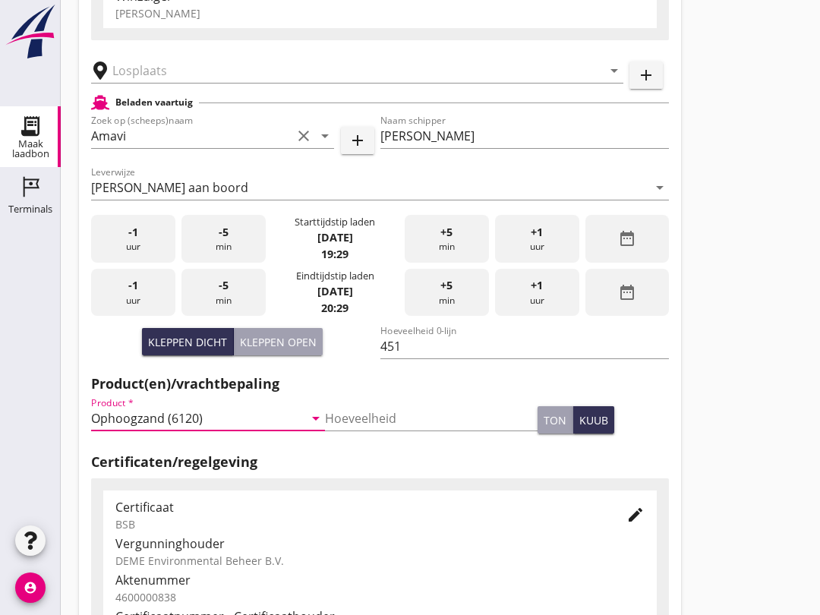
click at [130, 77] on input "text" at bounding box center [346, 70] width 469 height 24
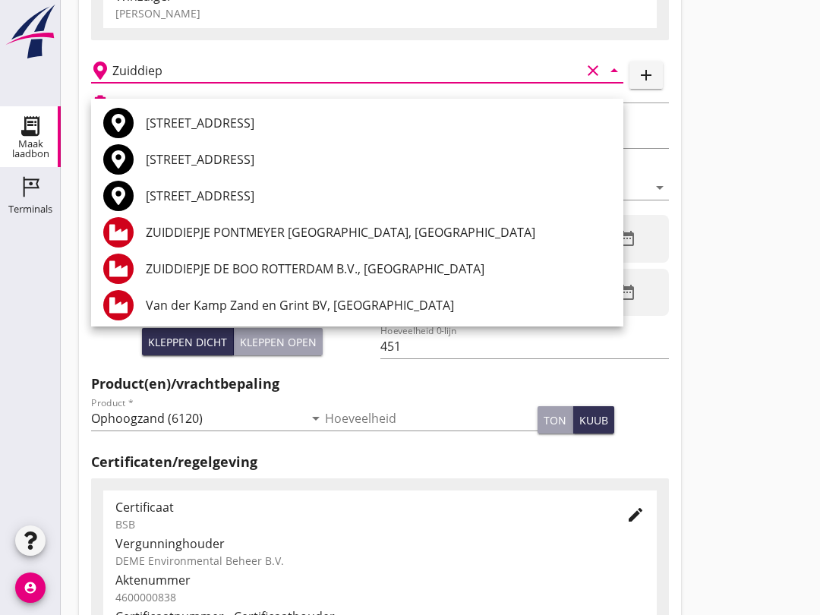
scroll to position [0, 0]
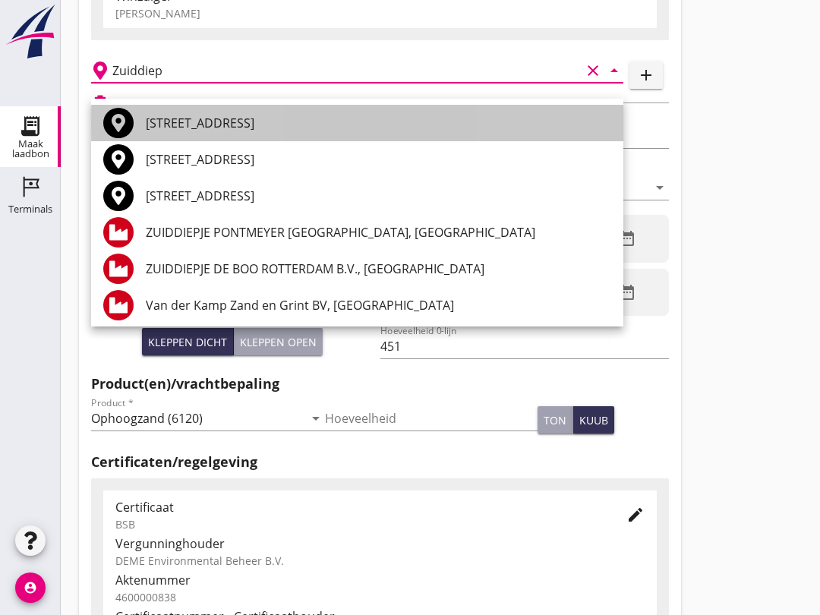
click at [174, 122] on div "[STREET_ADDRESS]" at bounding box center [379, 123] width 466 height 18
type input "[STREET_ADDRESS]"
